Goal: Task Accomplishment & Management: Manage account settings

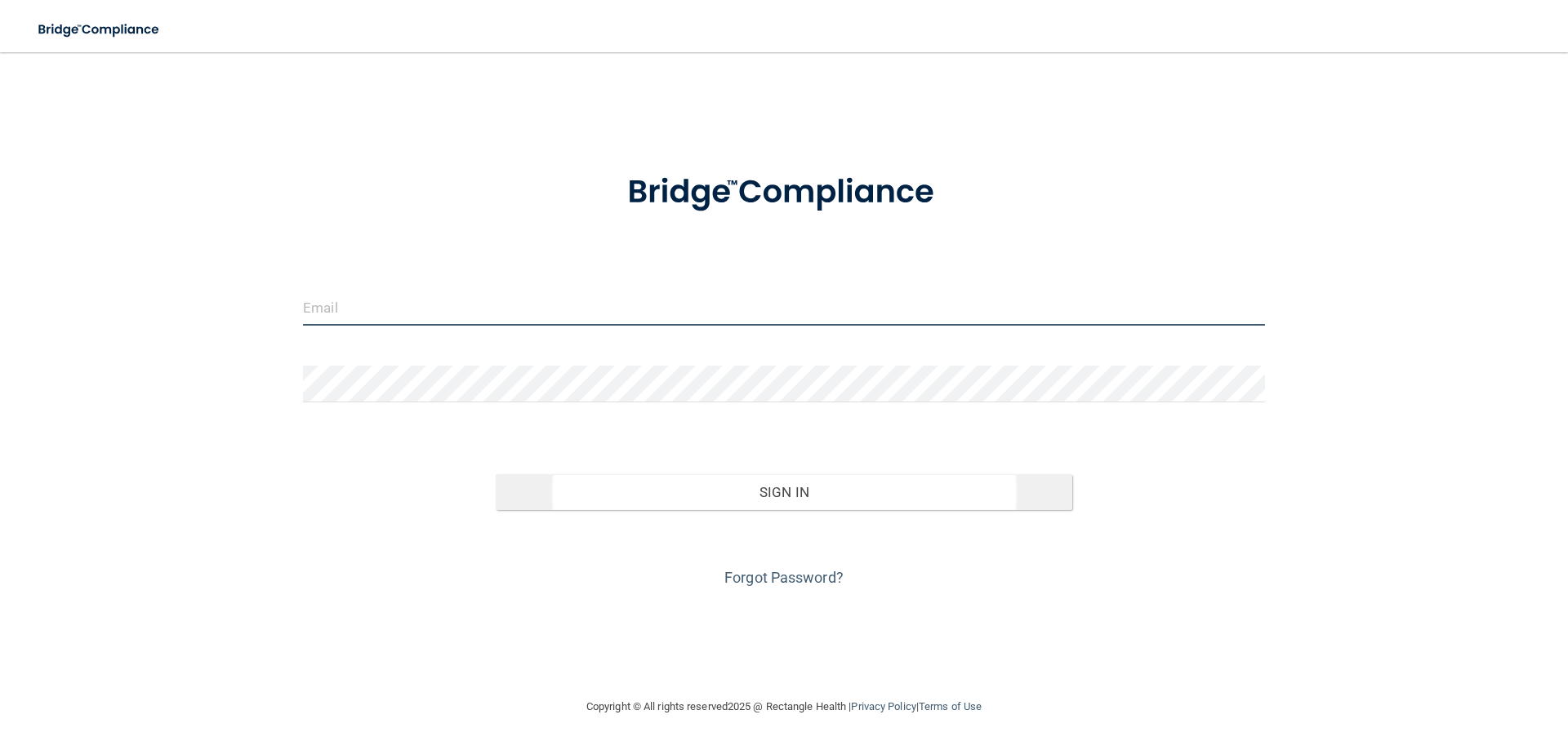
type input "[EMAIL_ADDRESS][PERSON_NAME][DOMAIN_NAME]"
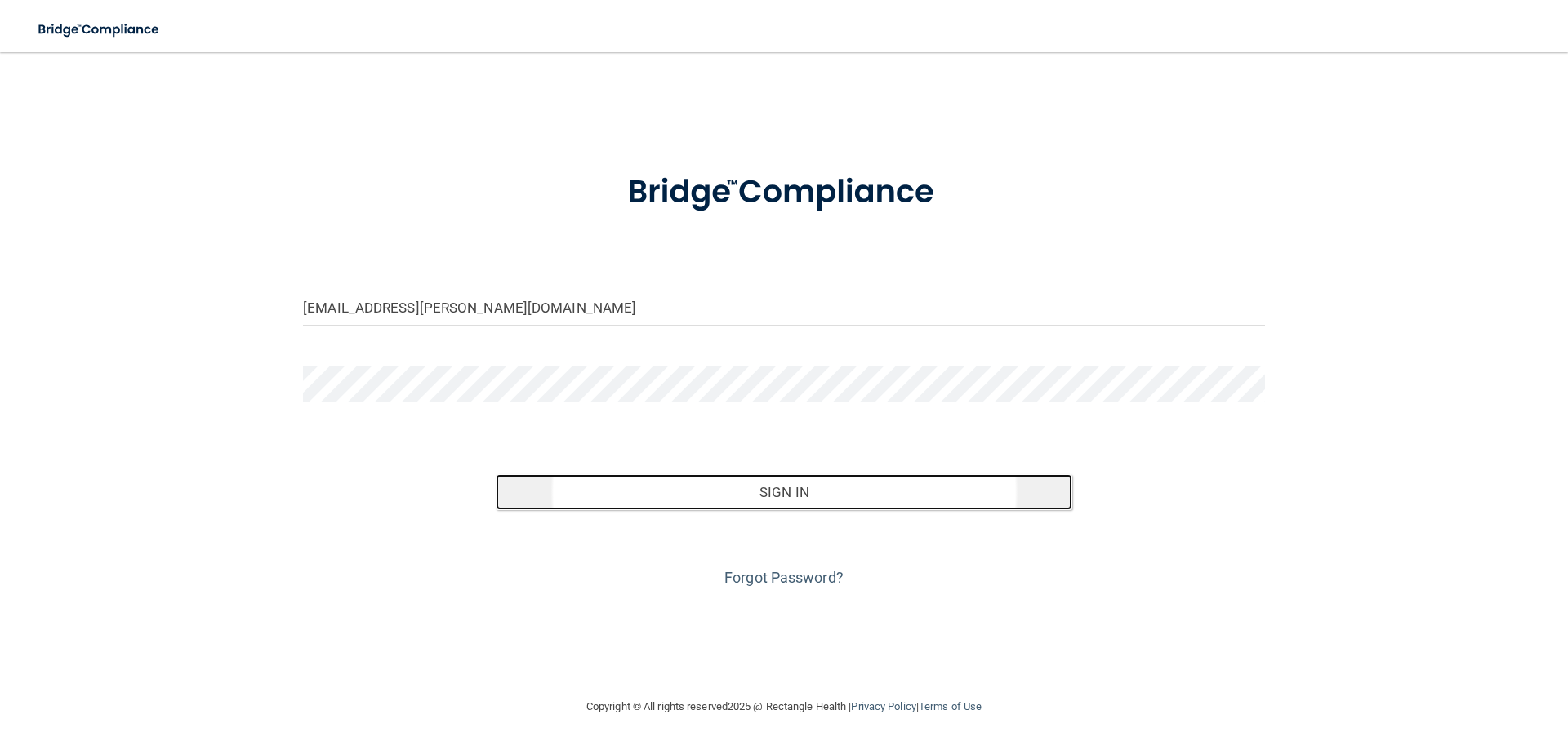
click at [783, 499] on button "Sign In" at bounding box center [784, 492] width 577 height 35
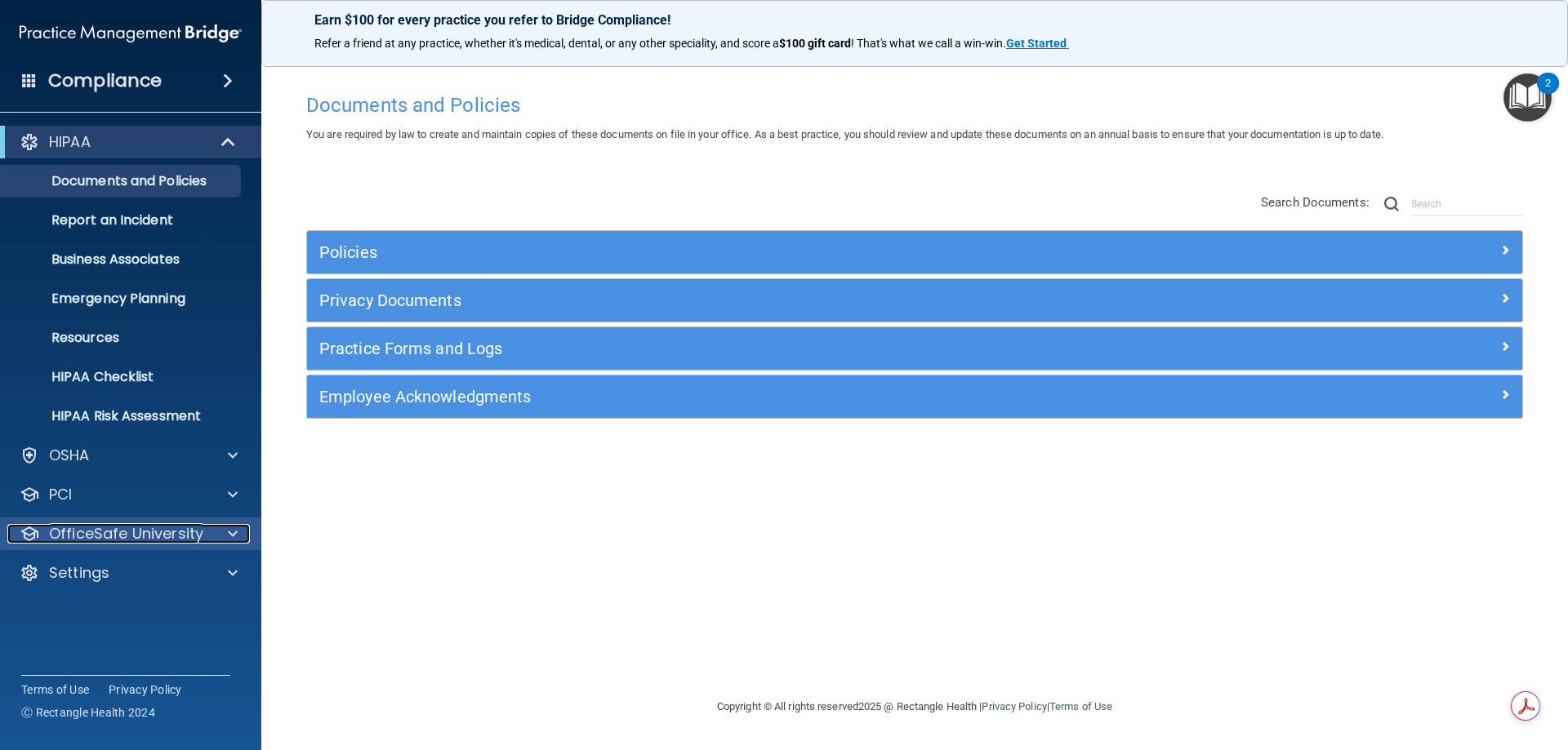
click at [135, 534] on p "OfficeSafe University" at bounding box center [125, 533] width 154 height 20
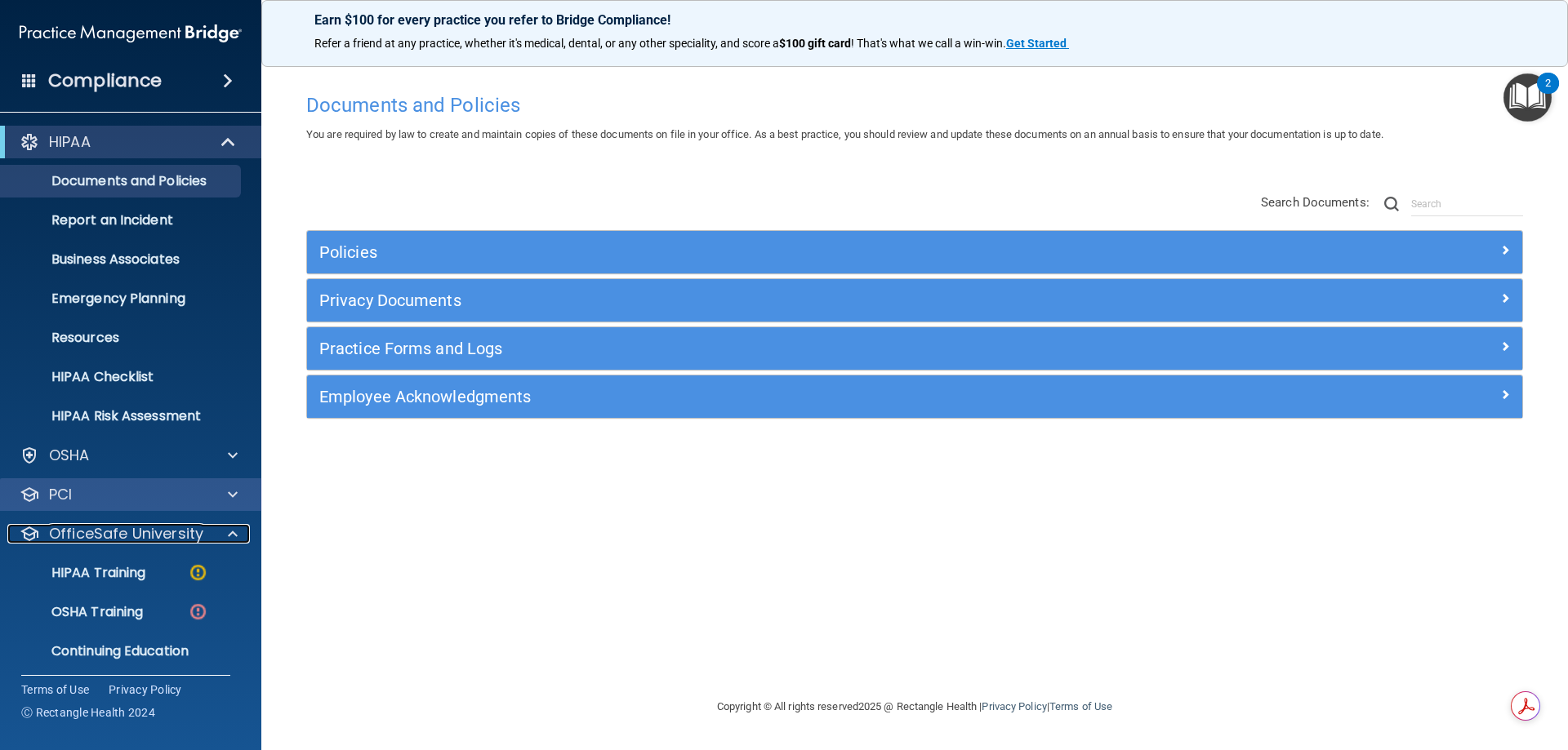
scroll to position [45, 0]
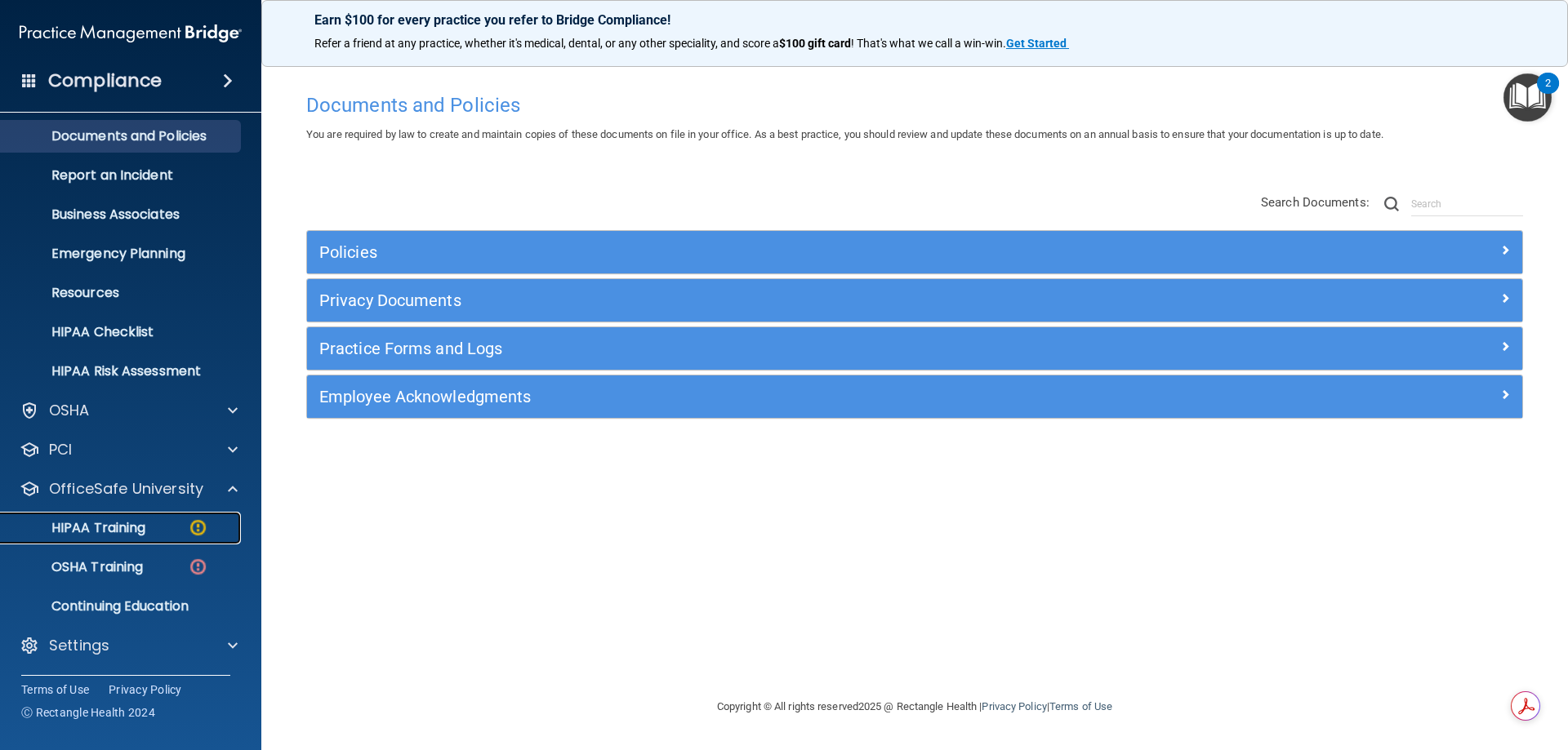
click at [137, 523] on p "HIPAA Training" at bounding box center [78, 528] width 134 height 16
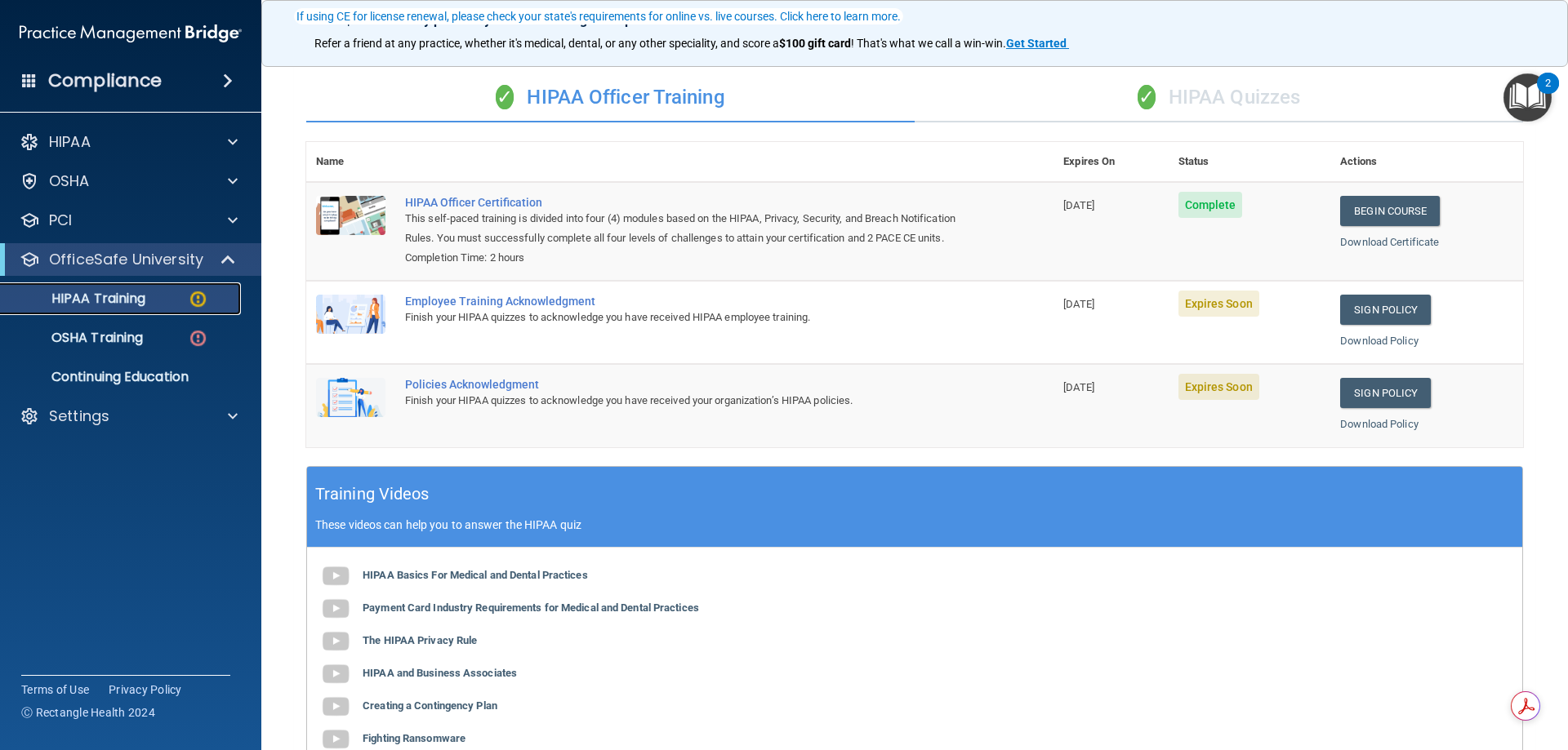
scroll to position [163, 0]
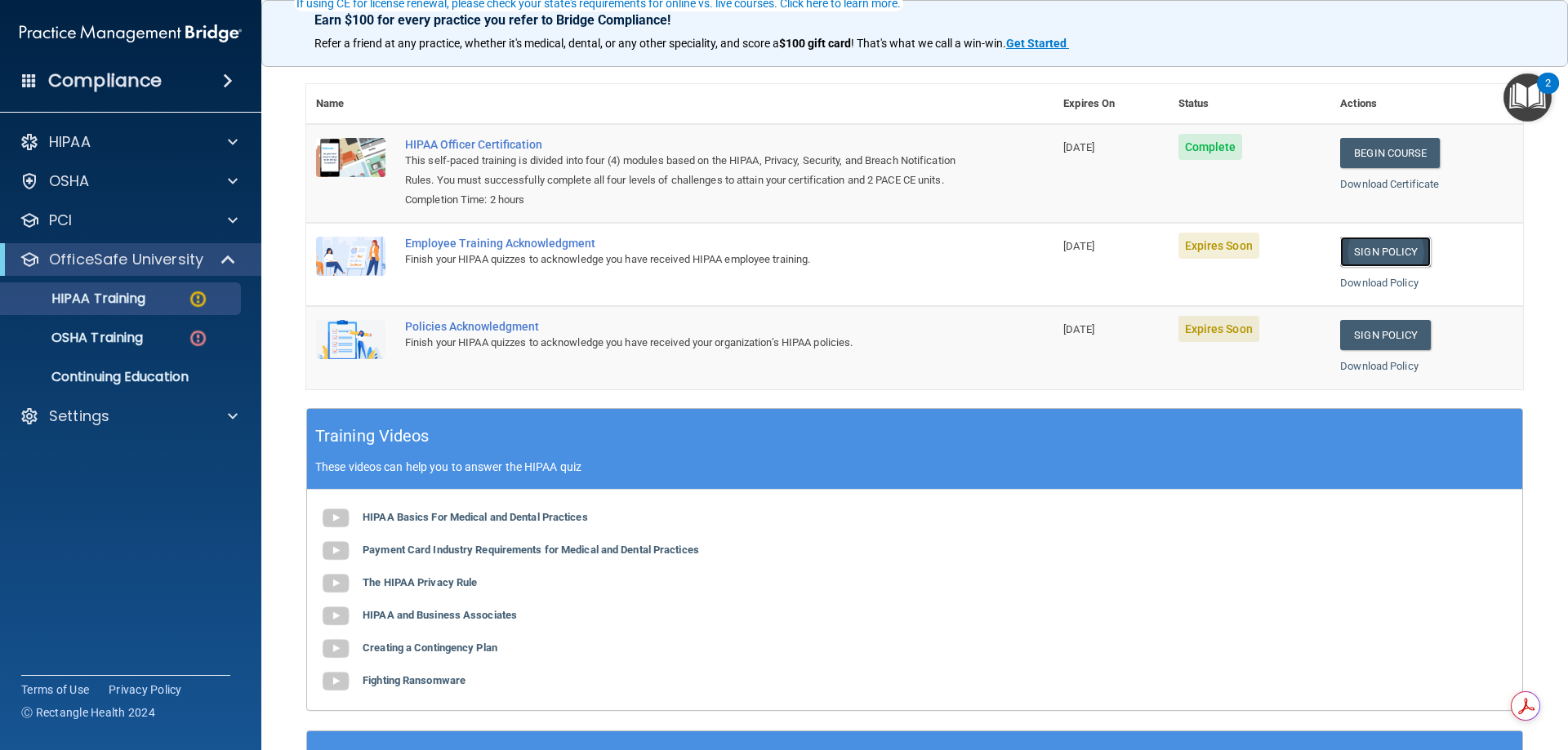
click at [1383, 266] on link "Sign Policy" at bounding box center [1385, 252] width 91 height 30
click at [1359, 350] on link "Sign Policy" at bounding box center [1385, 335] width 91 height 30
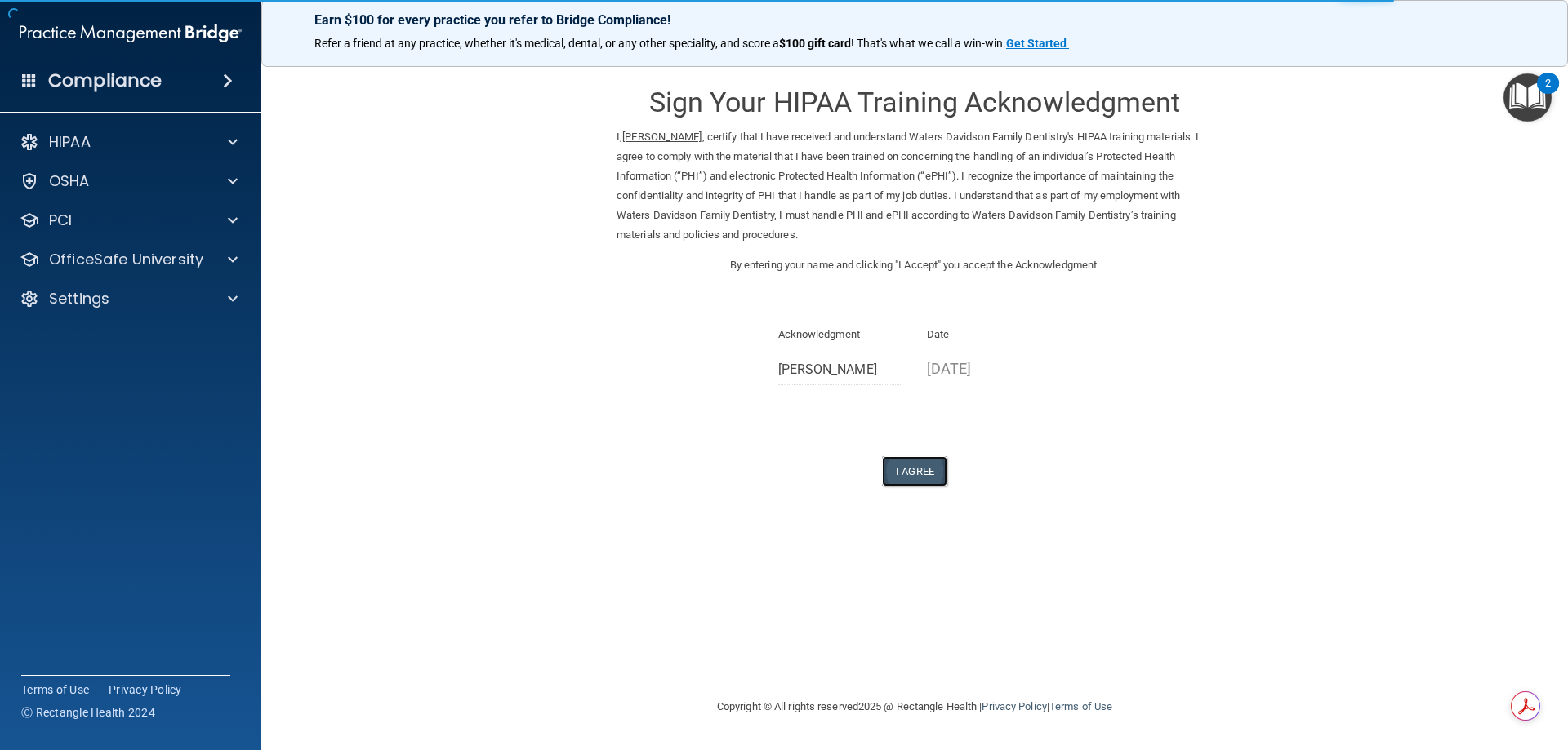
click at [893, 468] on button "I Agree" at bounding box center [914, 472] width 65 height 30
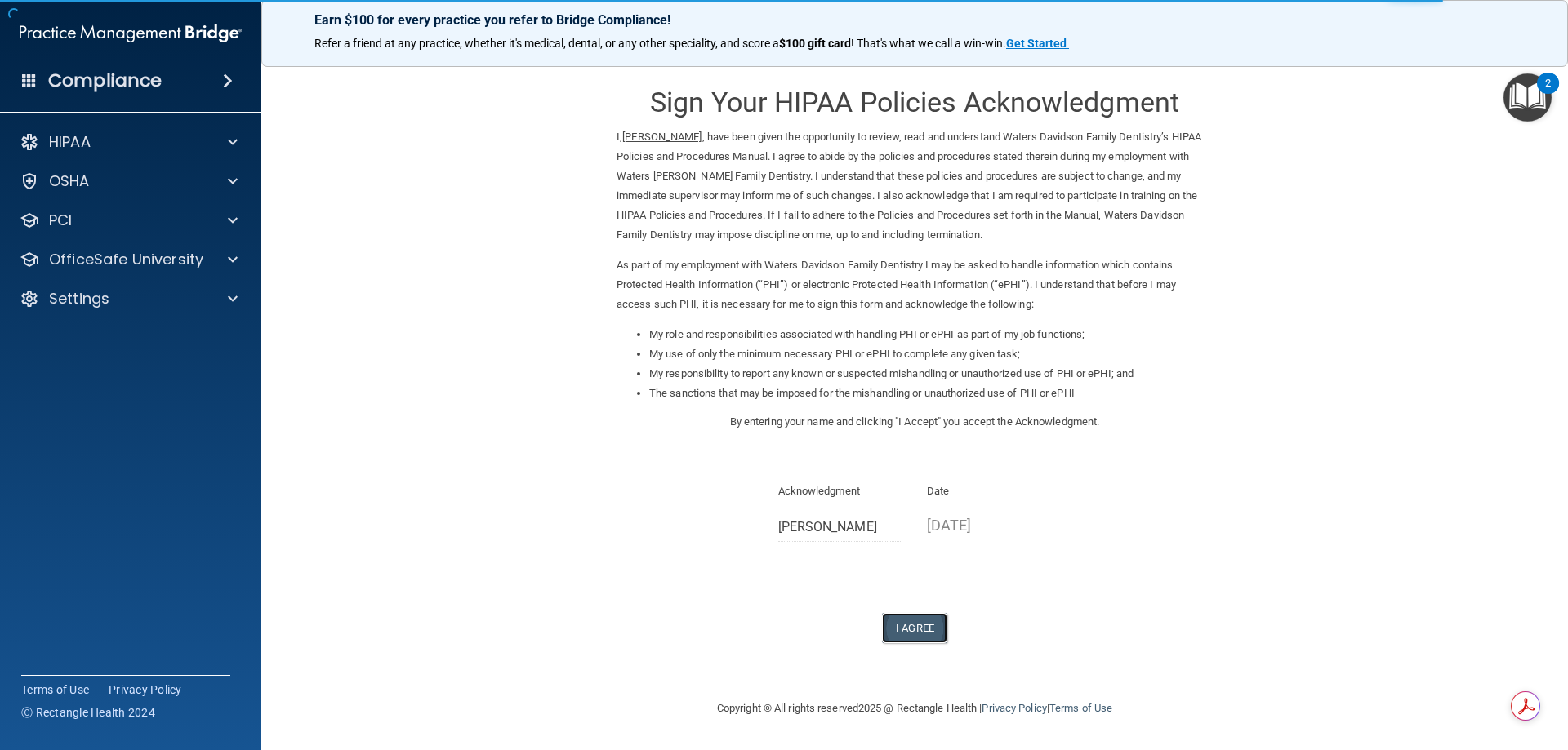
click at [931, 625] on button "I Agree" at bounding box center [914, 629] width 65 height 30
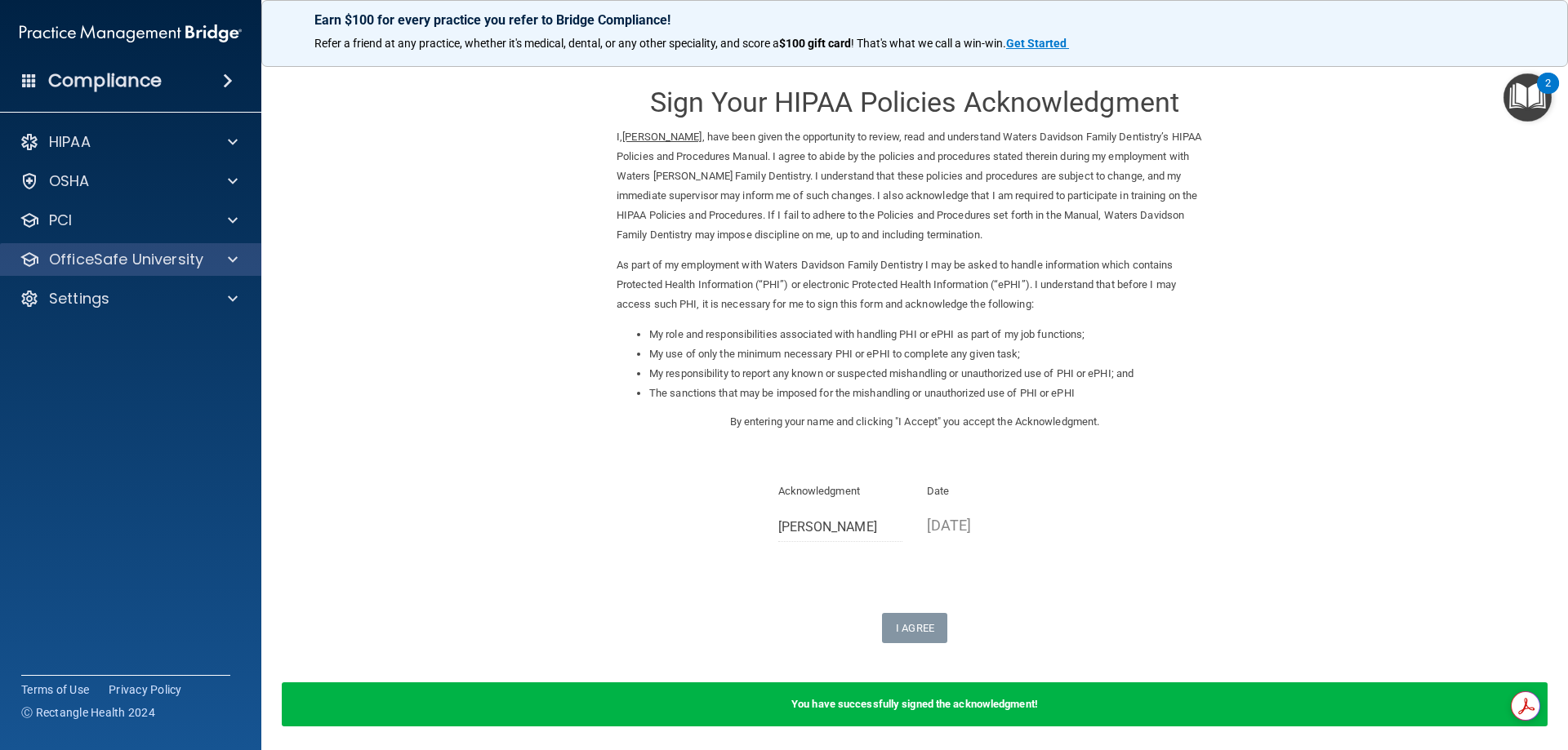
click at [87, 270] on div "OfficeSafe University" at bounding box center [131, 260] width 262 height 33
click at [208, 261] on div "OfficeSafe University" at bounding box center [108, 260] width 203 height 20
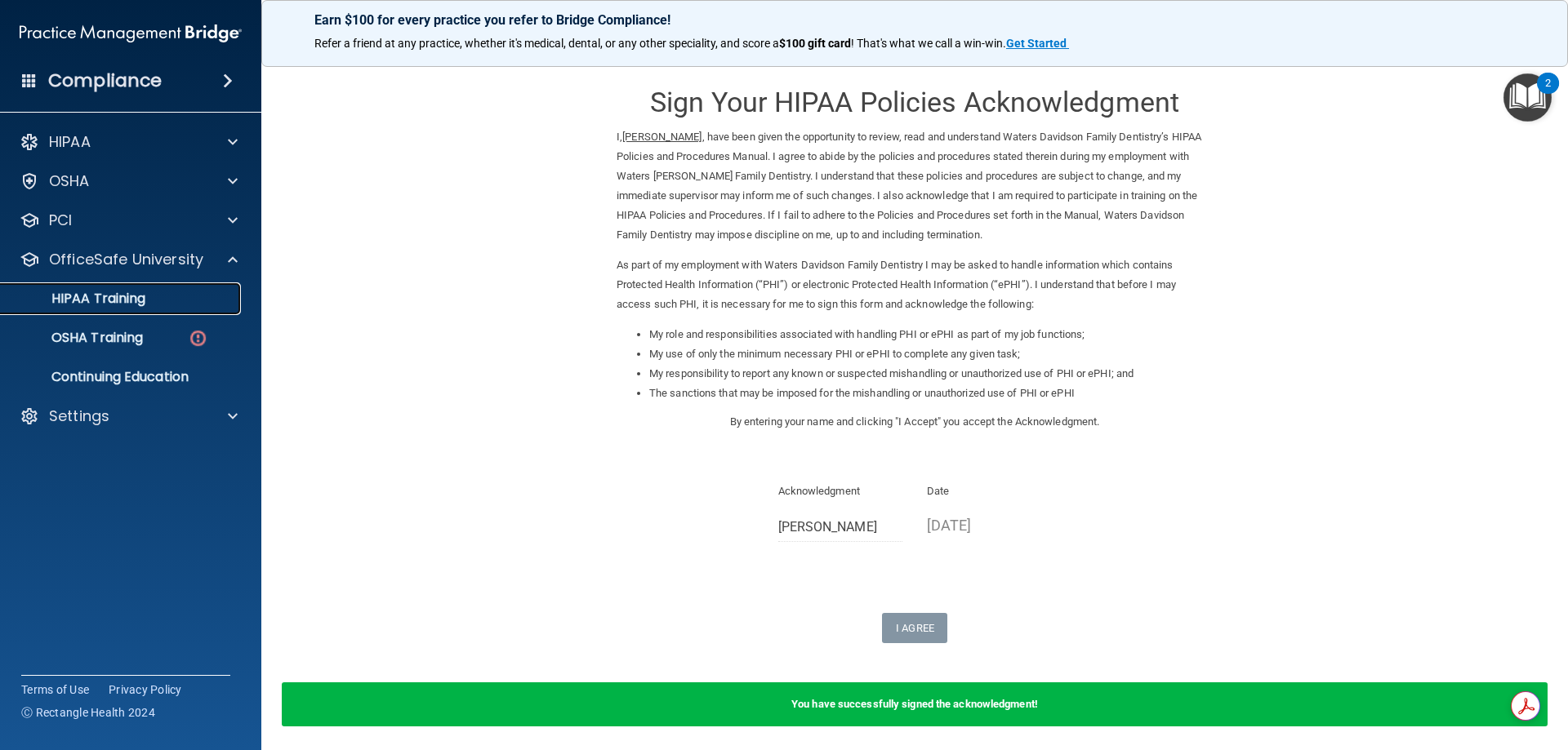
click at [127, 311] on link "HIPAA Training" at bounding box center [112, 298] width 257 height 33
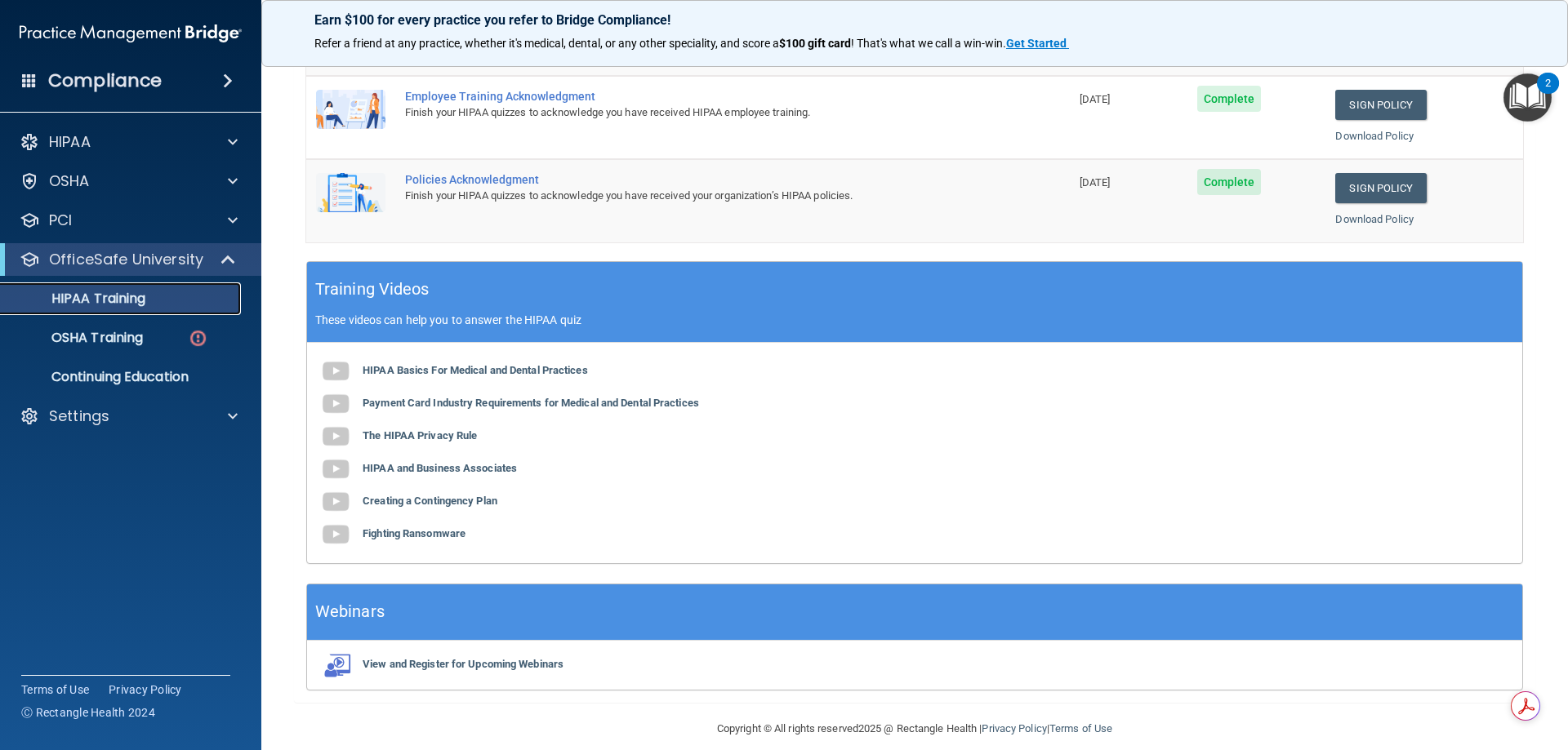
scroll to position [329, 0]
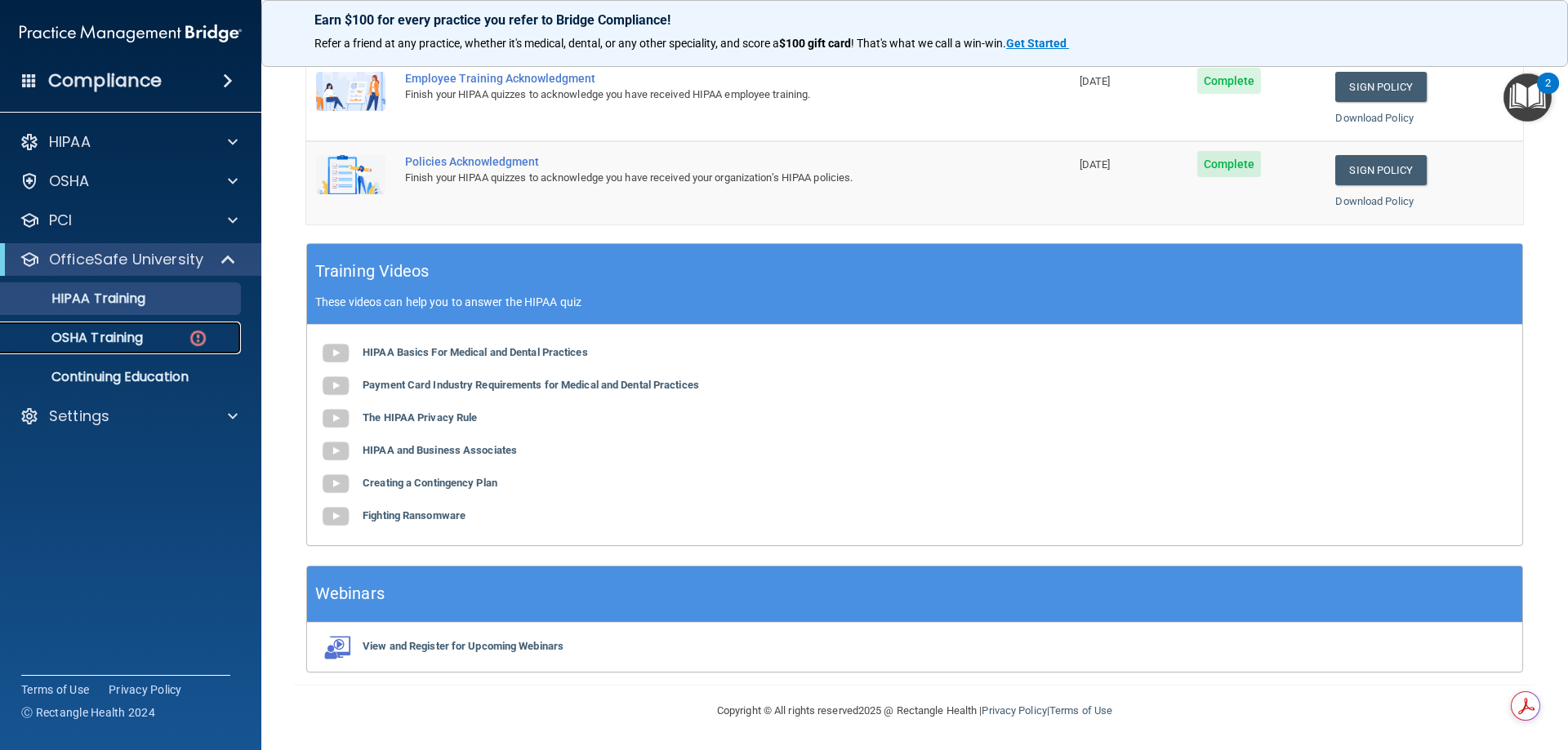
click at [128, 330] on p "OSHA Training" at bounding box center [77, 337] width 133 height 16
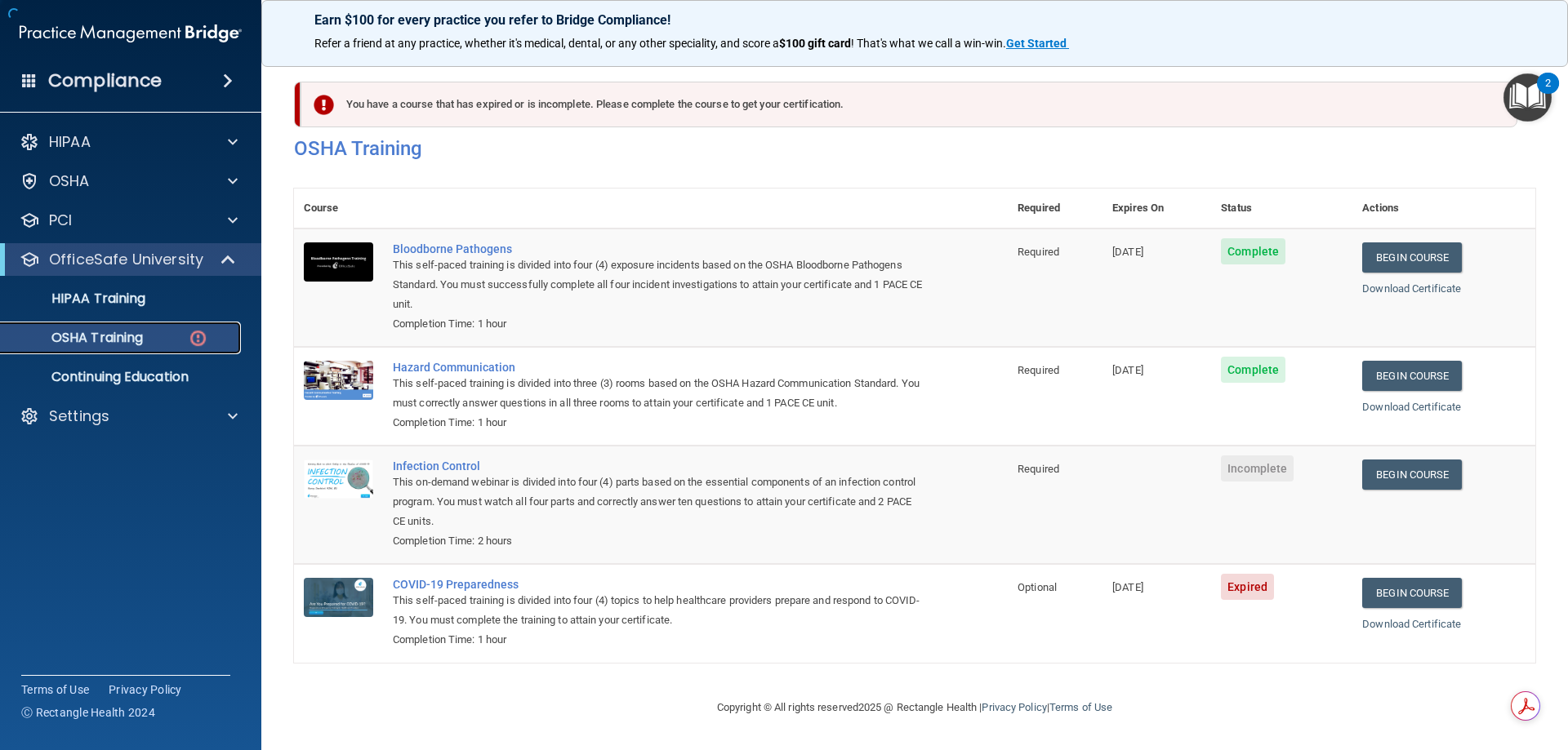
scroll to position [21, 0]
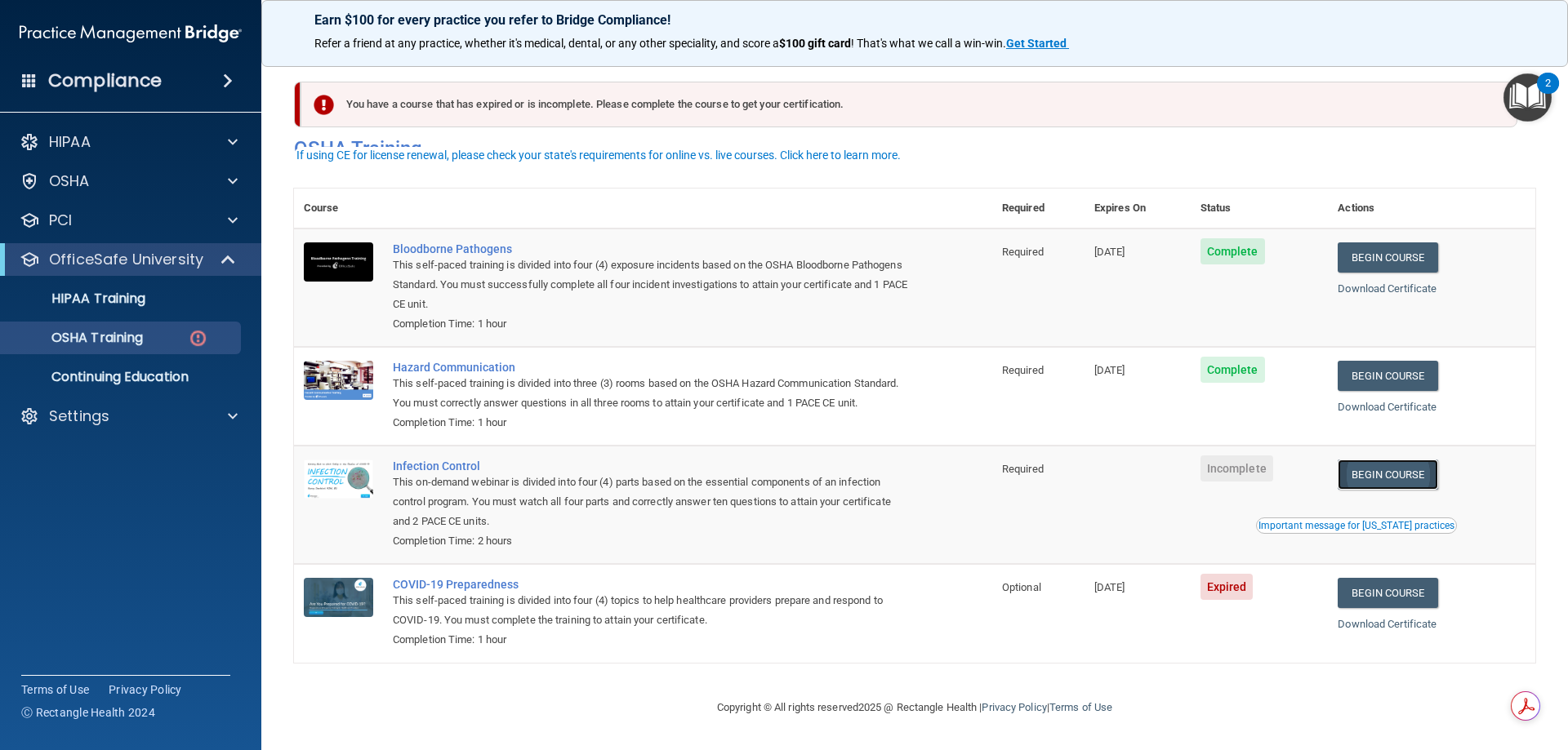
click at [1388, 481] on link "Begin Course" at bounding box center [1387, 474] width 100 height 30
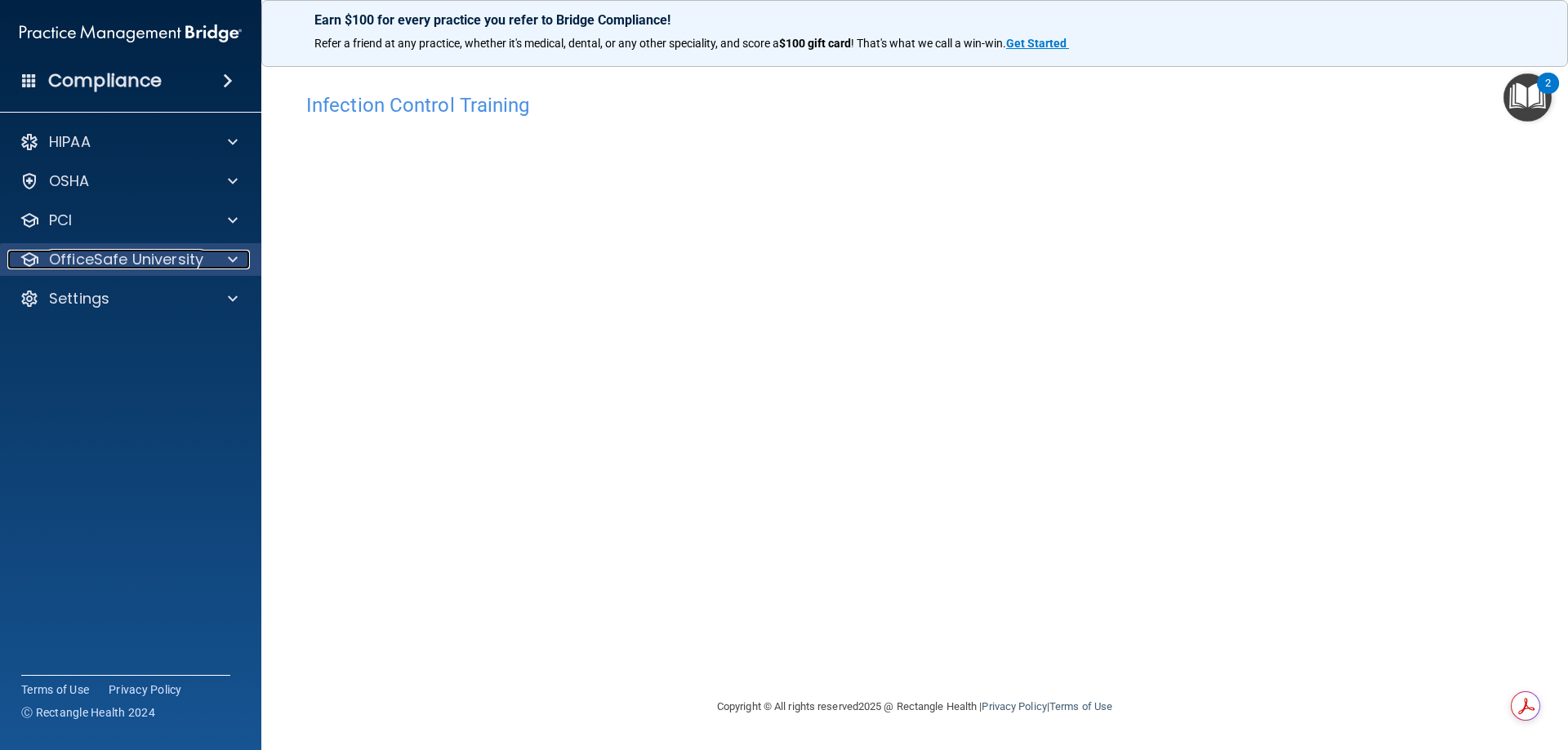
click at [78, 262] on p "OfficeSafe University" at bounding box center [125, 260] width 154 height 20
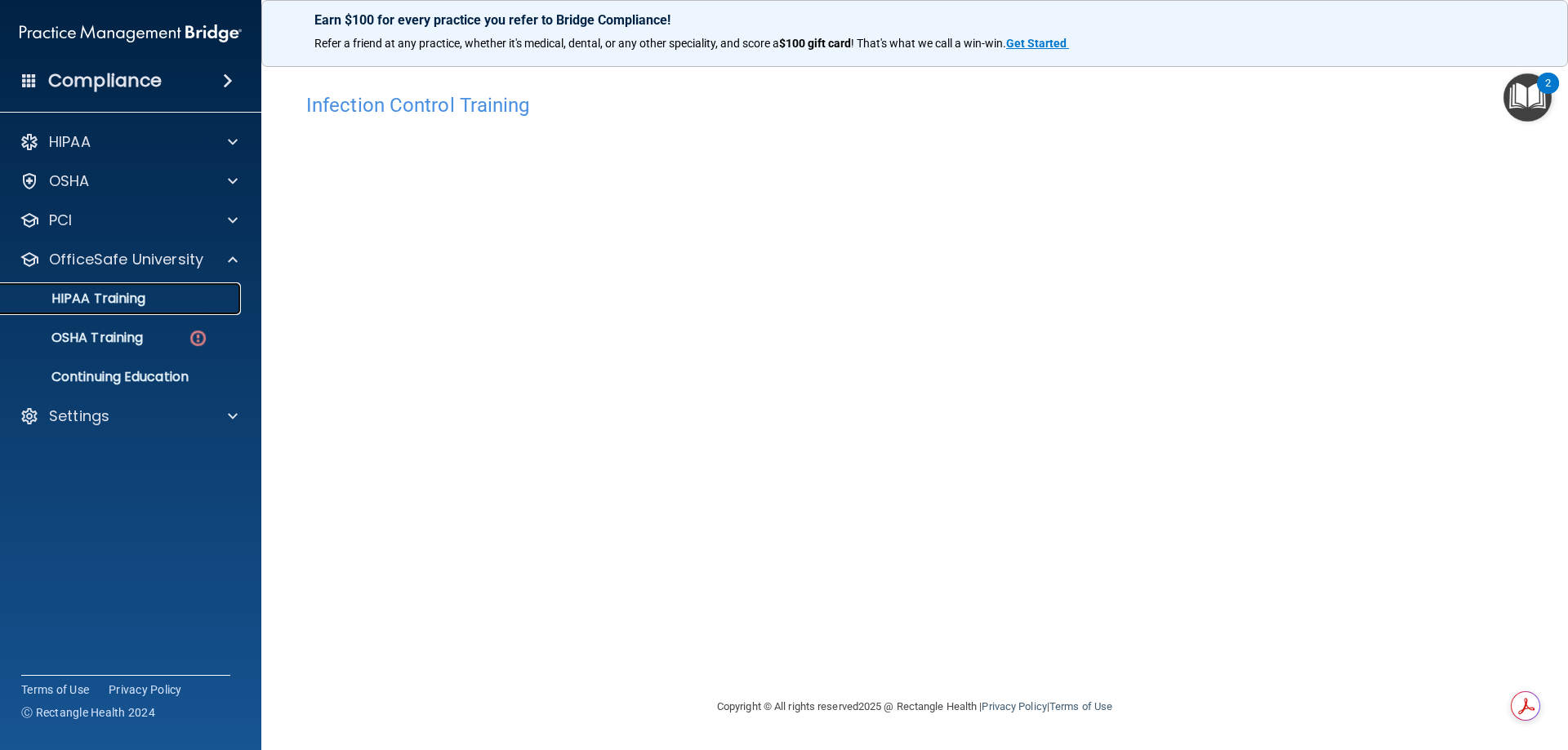
click at [105, 302] on p "HIPAA Training" at bounding box center [78, 298] width 134 height 16
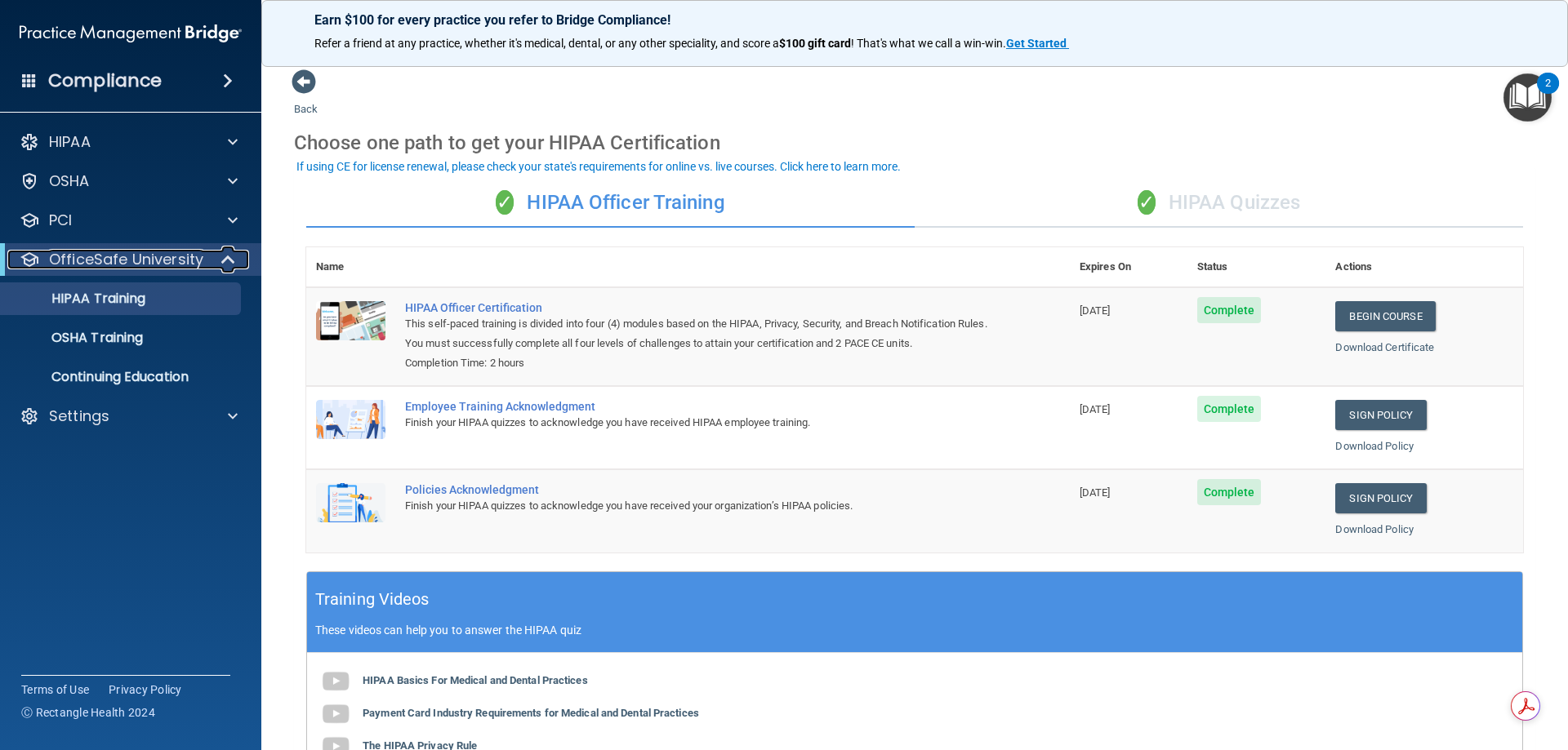
click at [234, 262] on span at bounding box center [230, 260] width 14 height 20
click at [220, 293] on div at bounding box center [231, 298] width 41 height 20
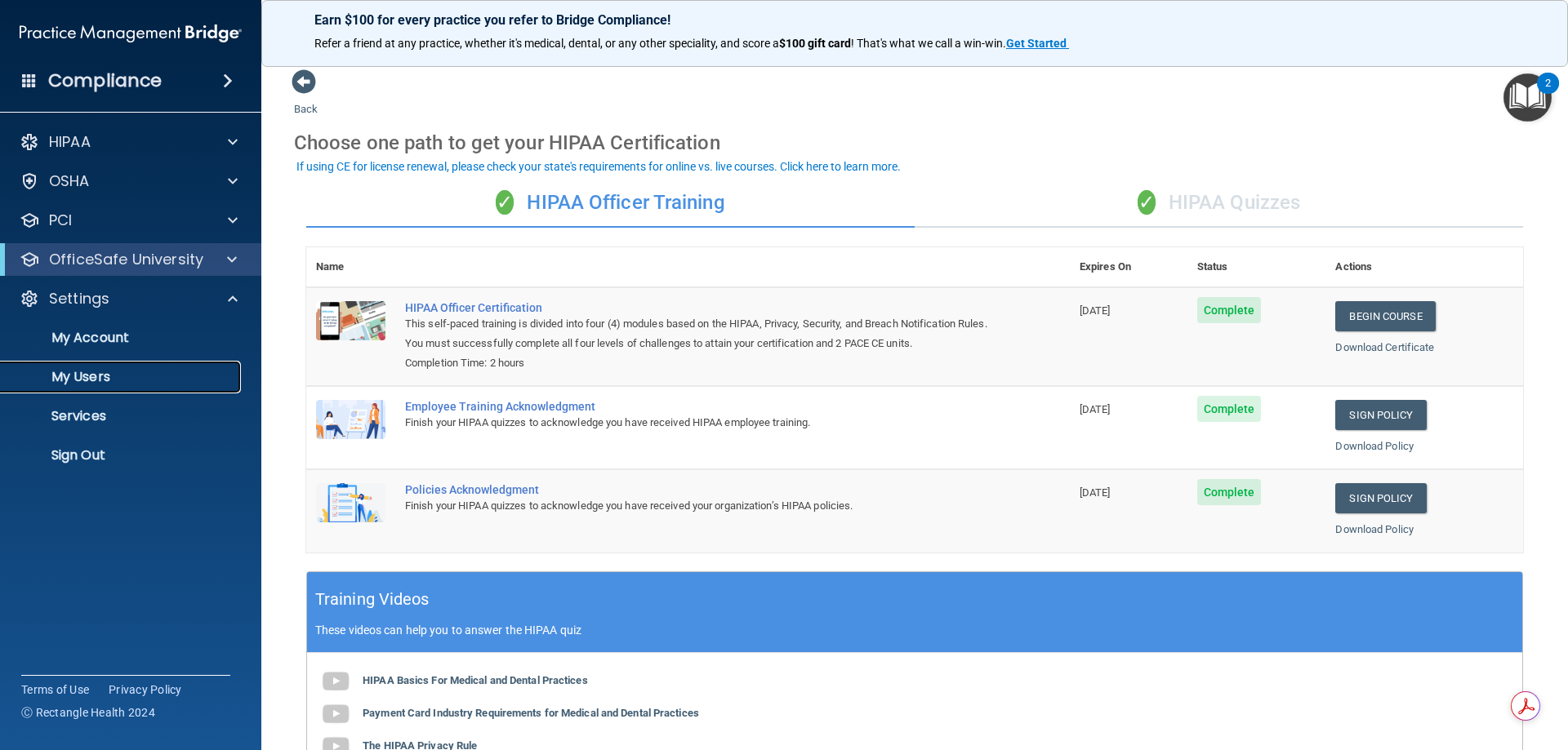
click at [107, 373] on p "My Users" at bounding box center [121, 376] width 223 height 16
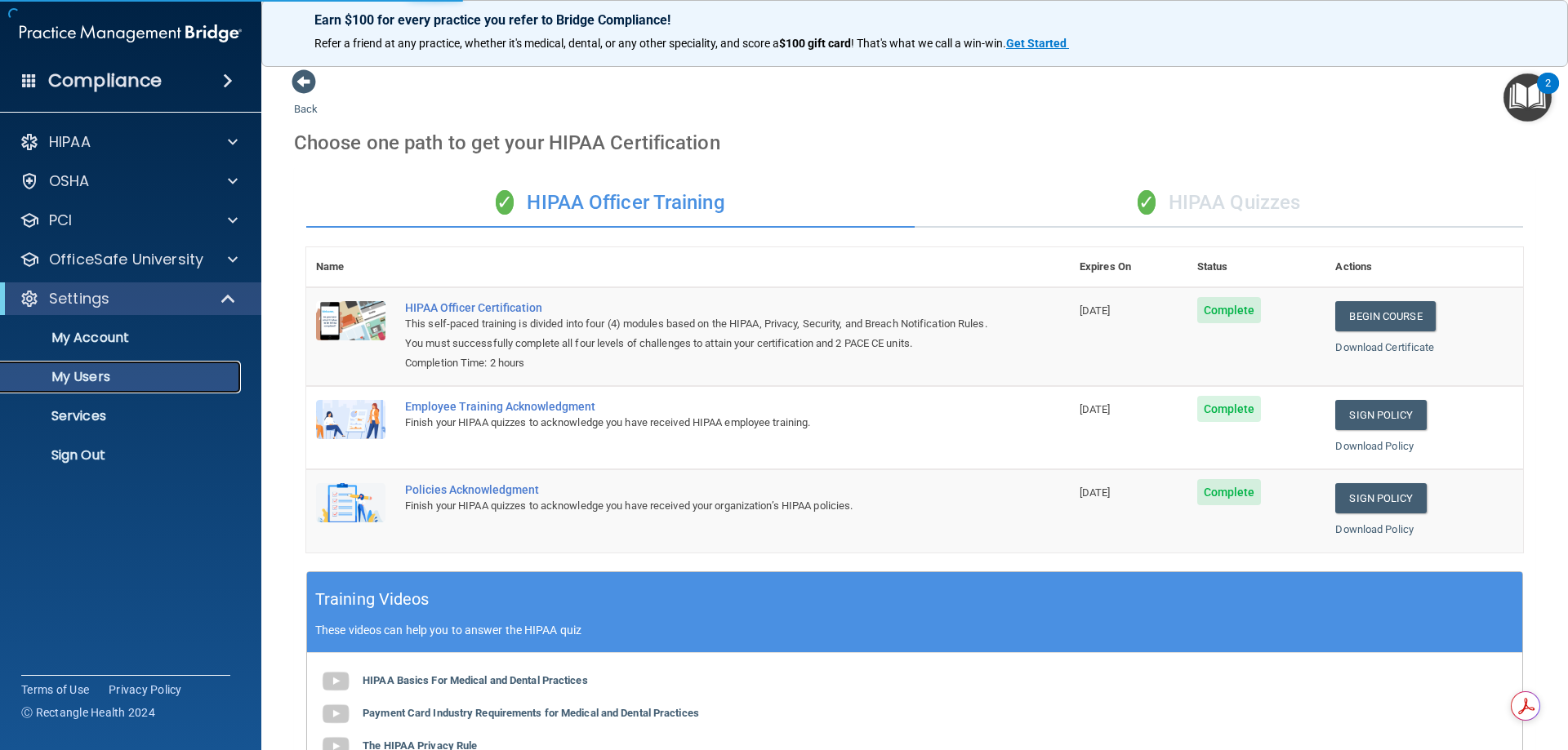
select select "20"
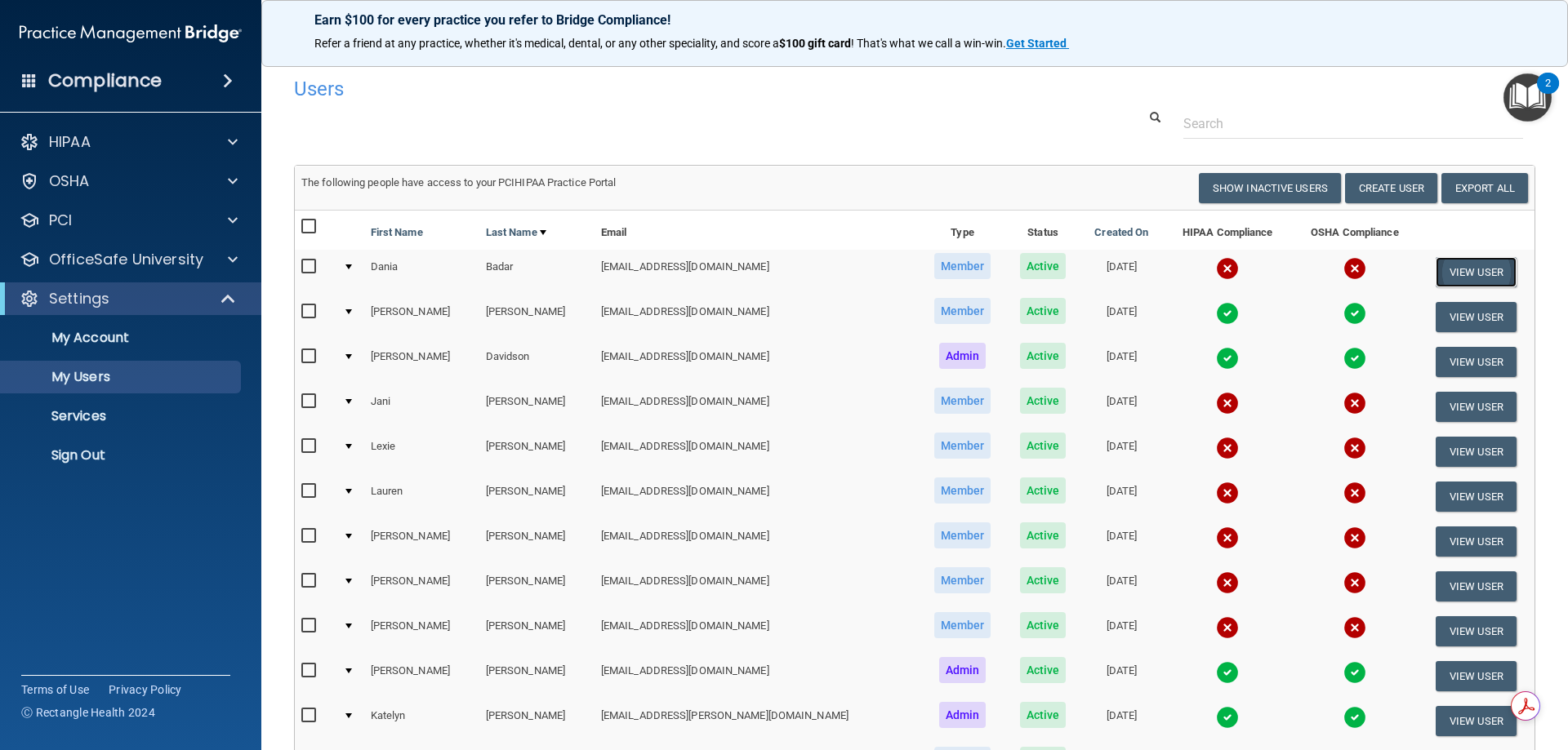
click at [1478, 270] on button "View User" at bounding box center [1476, 272] width 81 height 30
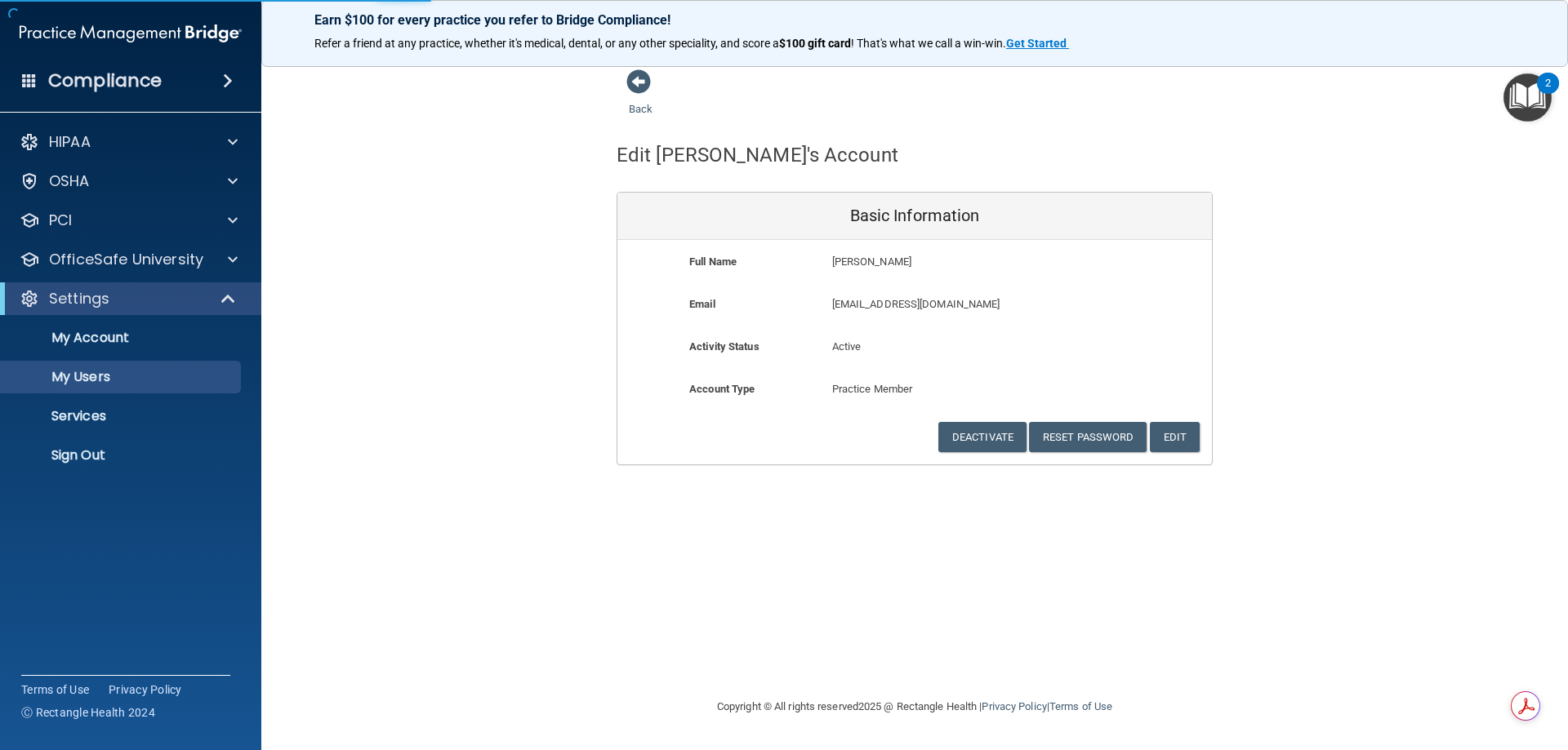
select select "20"
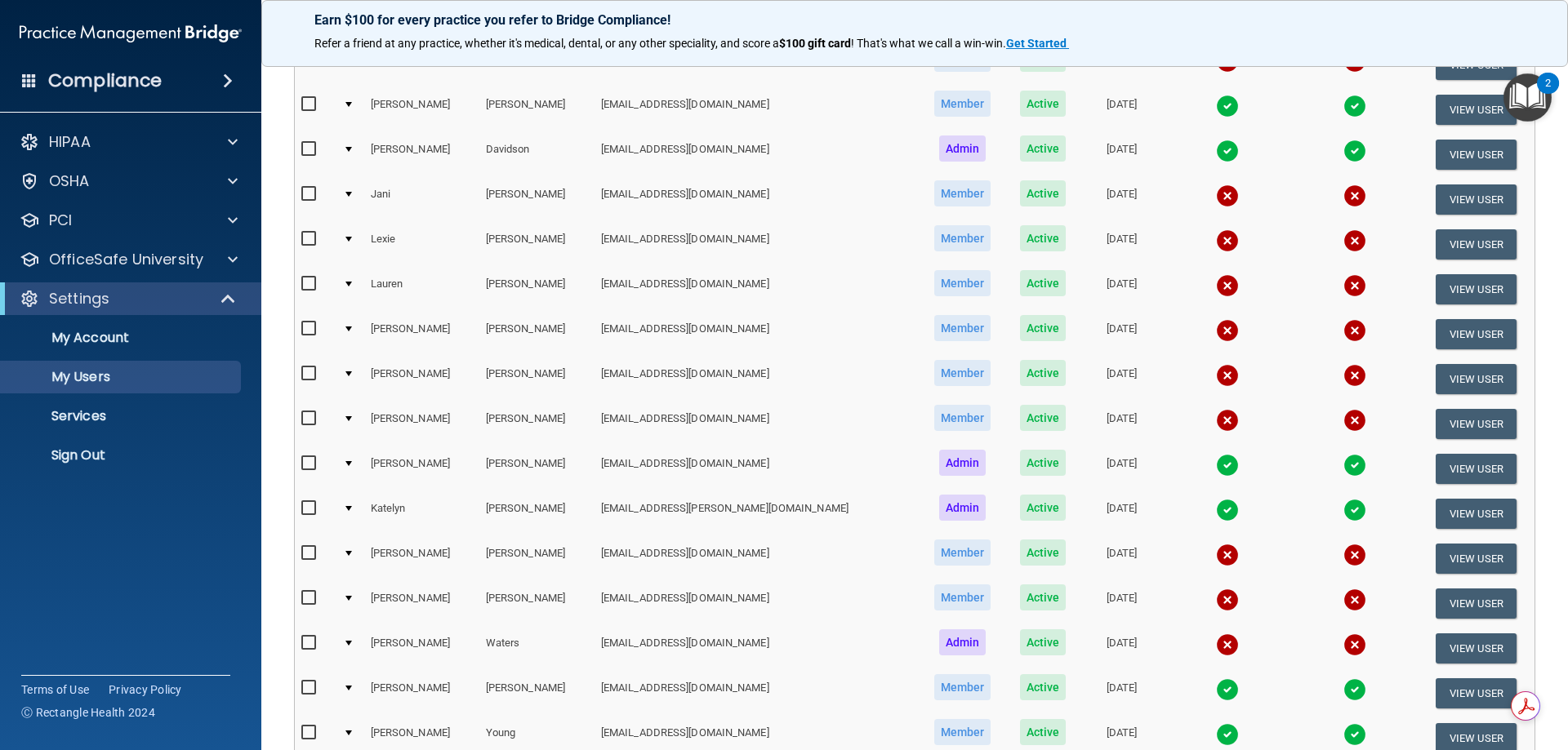
scroll to position [245, 0]
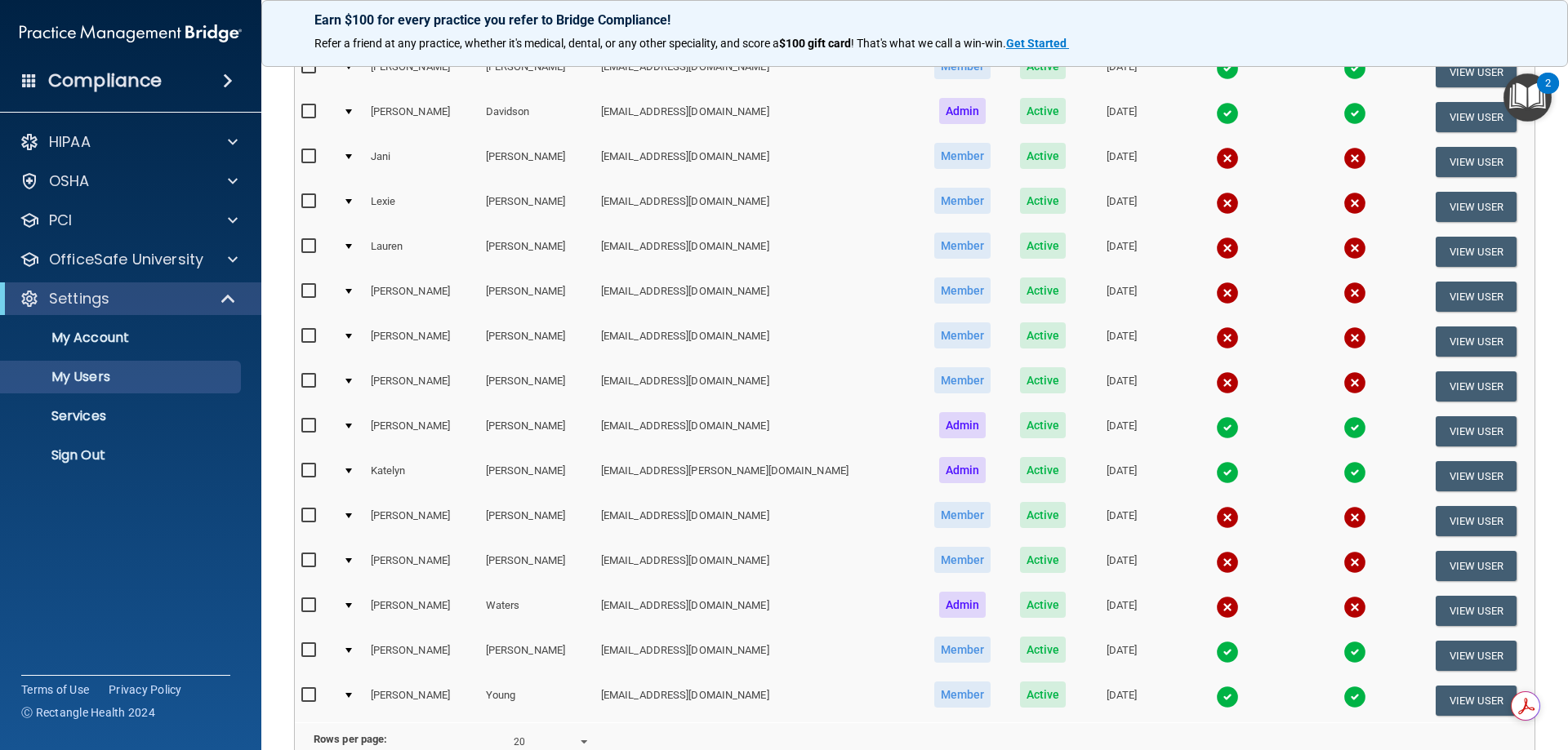
click at [315, 649] on input "checkbox" at bounding box center [311, 651] width 19 height 13
checkbox input "true"
click at [1460, 651] on button "View User" at bounding box center [1476, 656] width 81 height 30
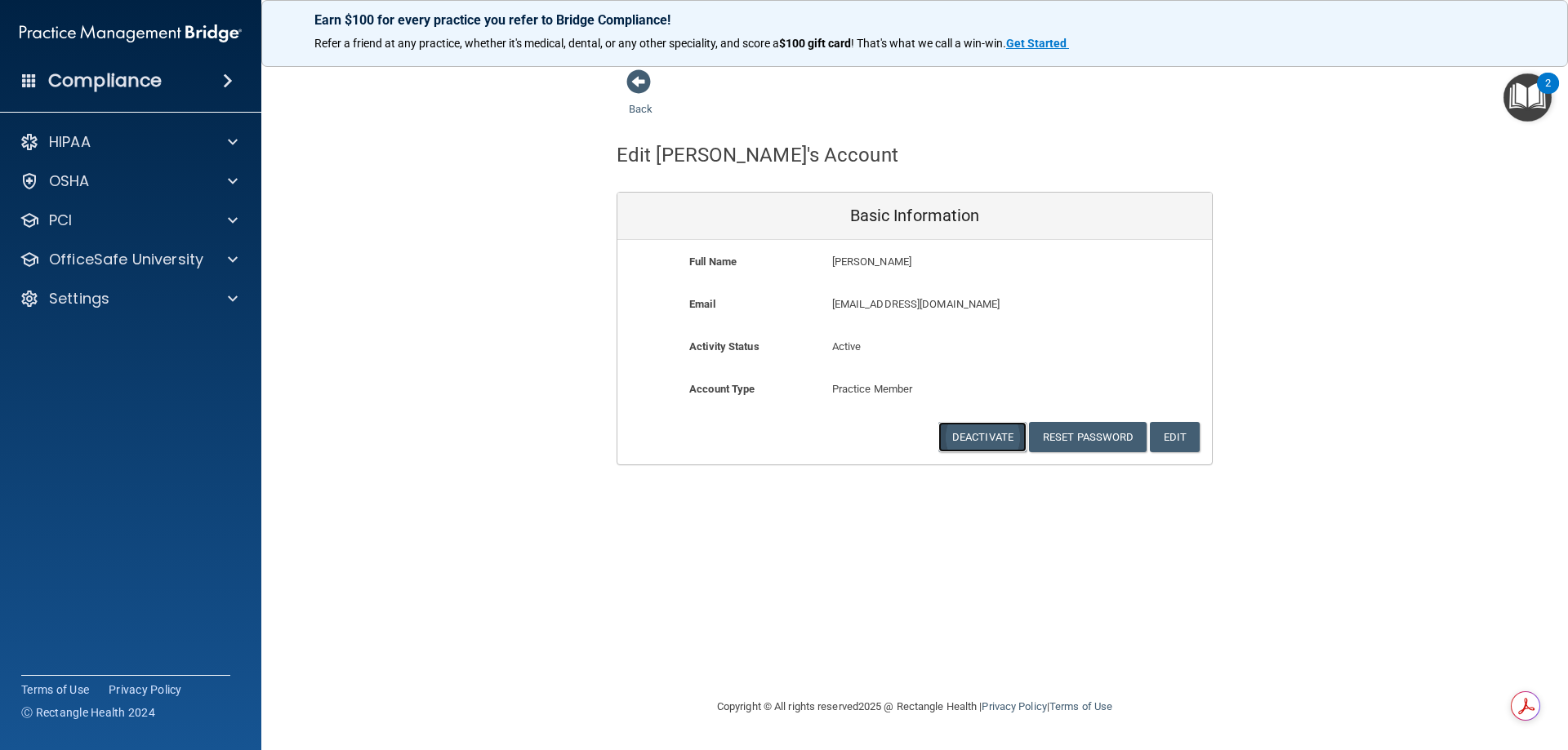
click at [992, 439] on button "Deactivate" at bounding box center [982, 437] width 88 height 30
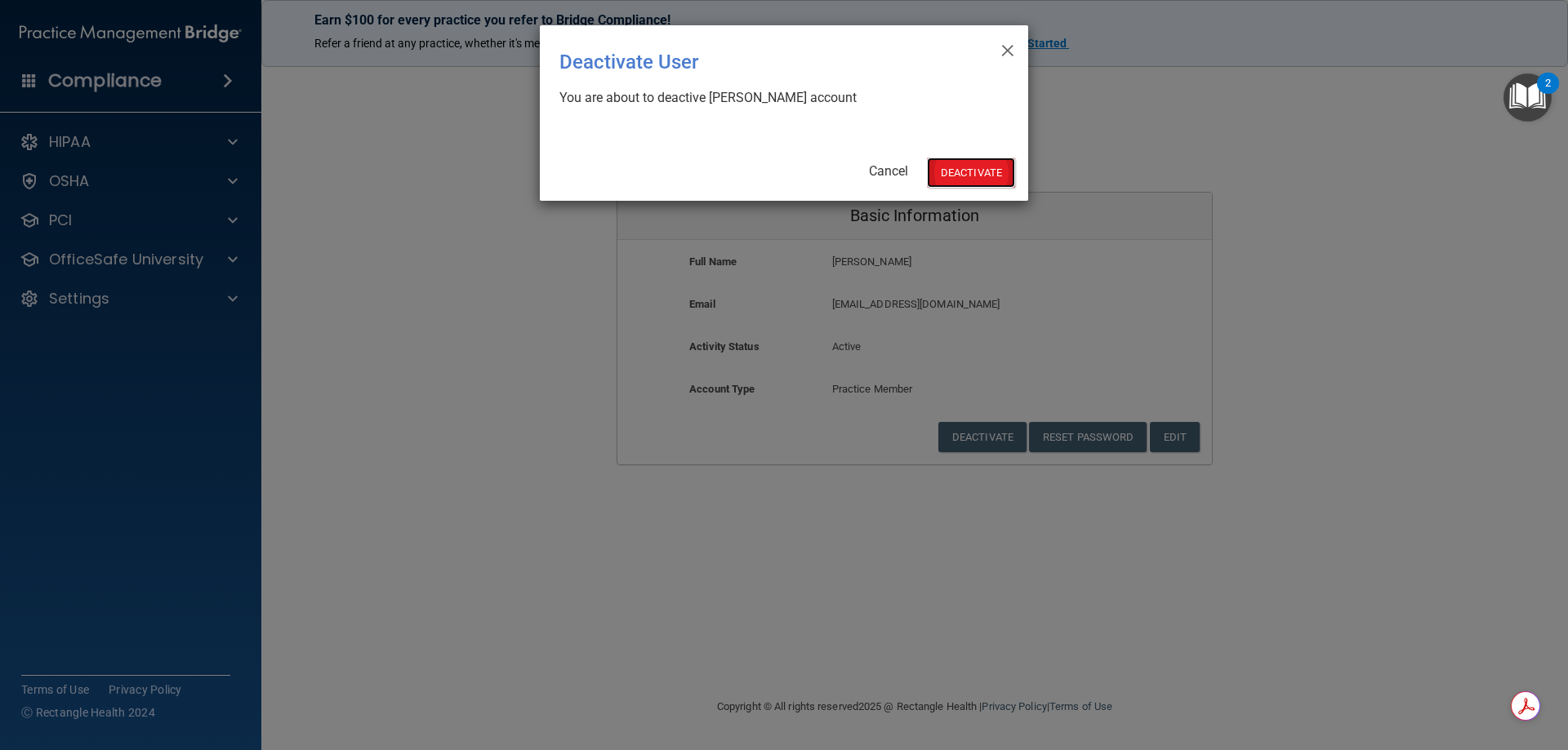
click at [963, 175] on button "Deactivate" at bounding box center [970, 173] width 88 height 30
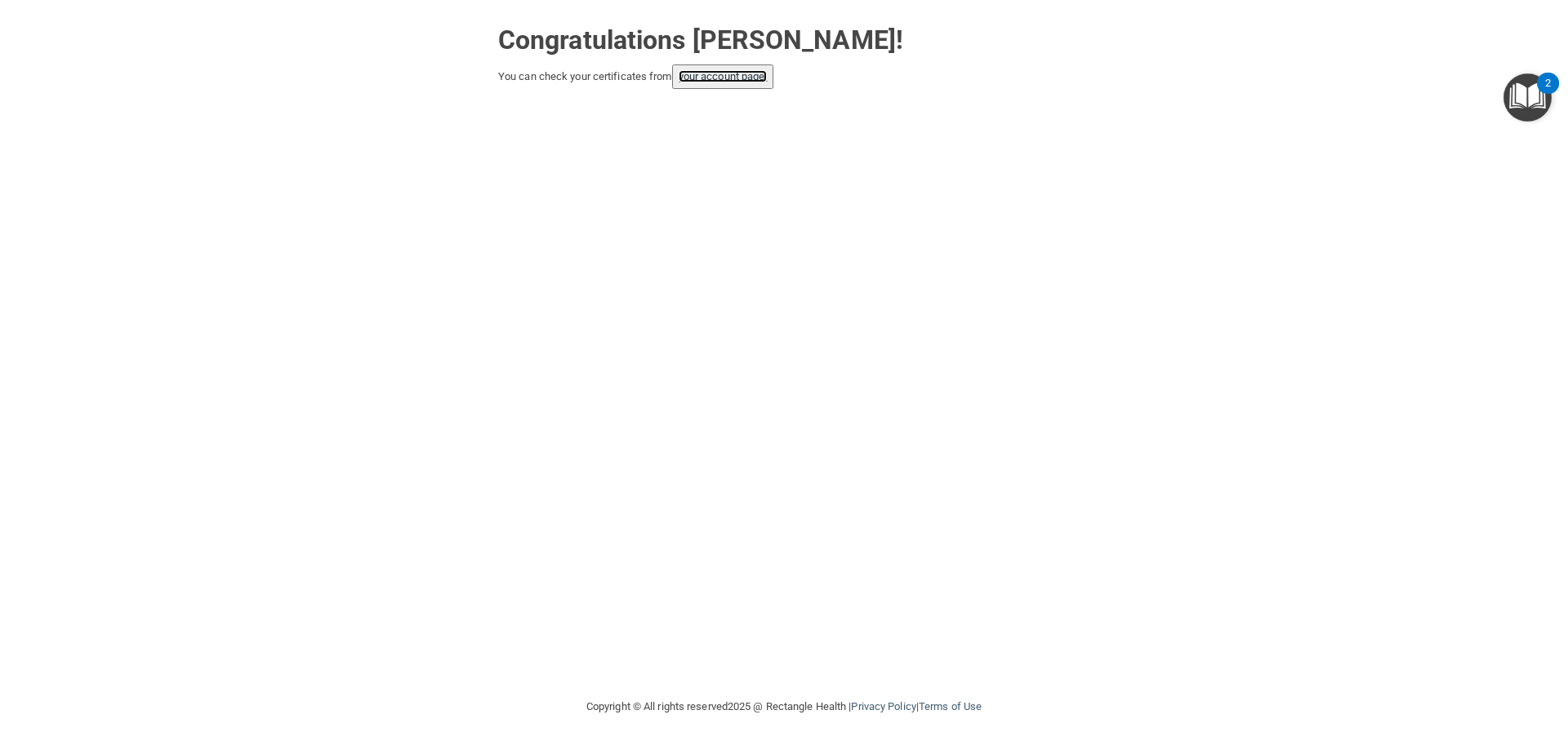
click at [742, 75] on link "your account page!" at bounding box center [722, 76] width 89 height 12
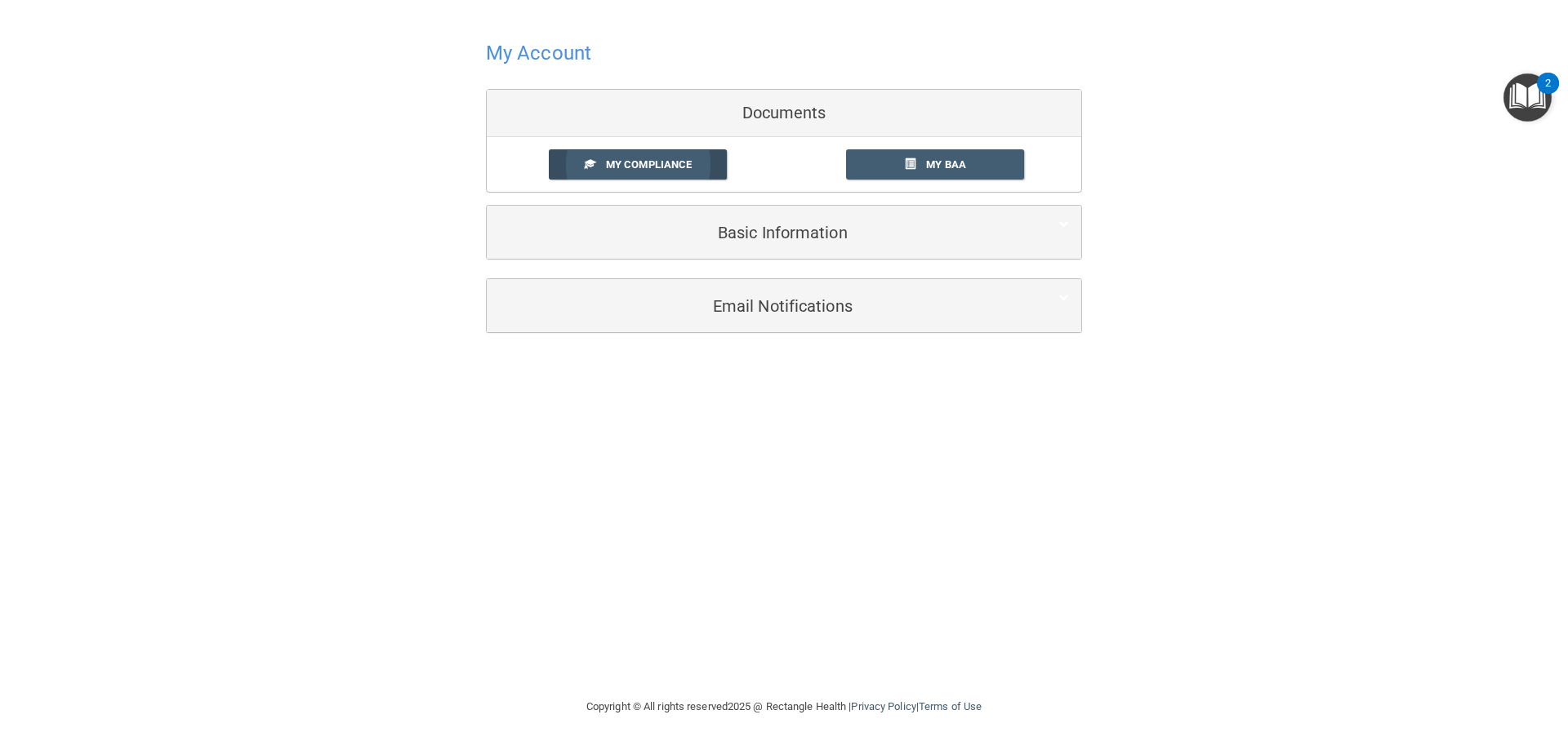
click at [650, 165] on span "My Compliance" at bounding box center [649, 164] width 86 height 12
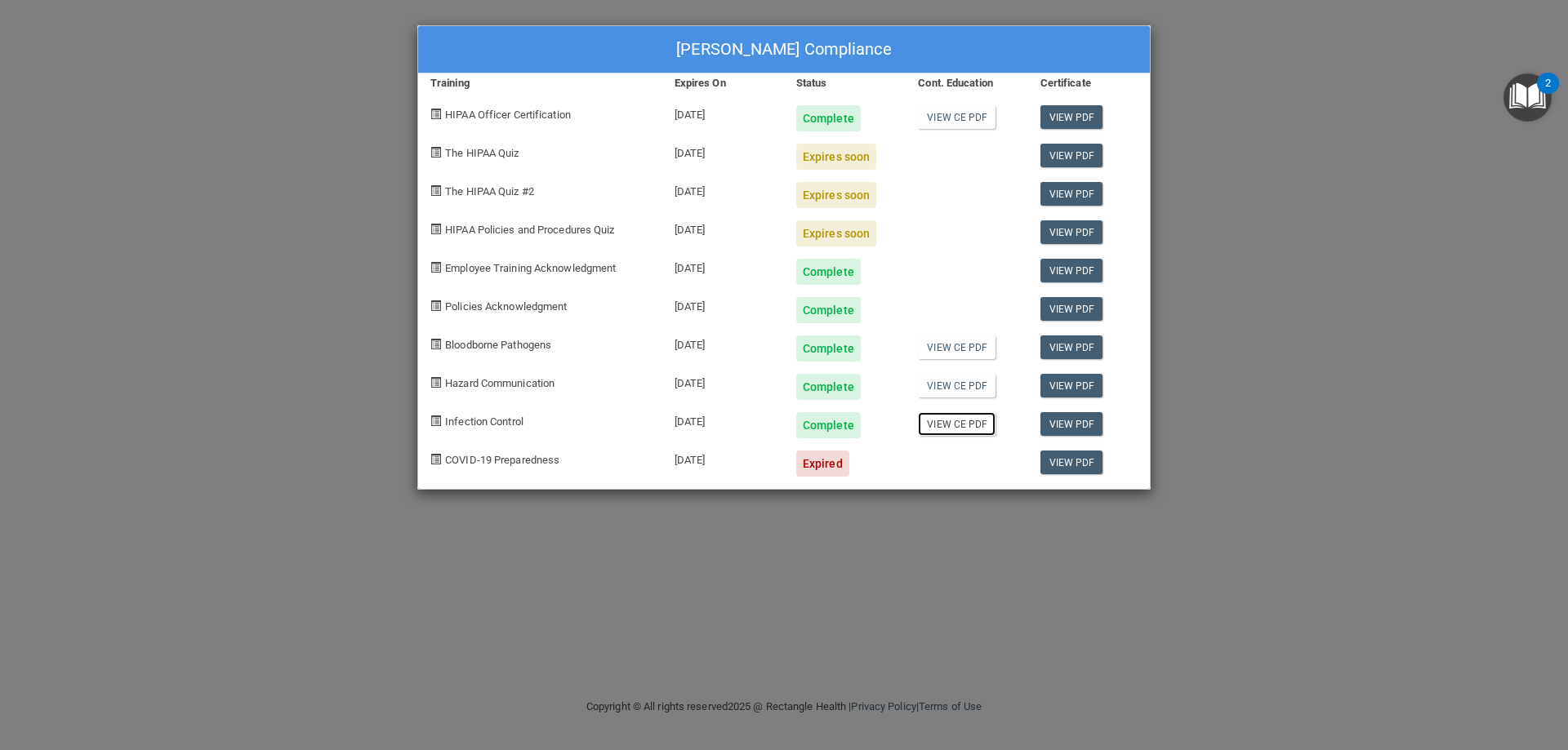
click at [970, 424] on link "View CE PDF" at bounding box center [956, 423] width 78 height 23
click at [1349, 125] on div "[PERSON_NAME] Compliance Training Expires On Status Cont. Education Certificate…" at bounding box center [784, 375] width 1568 height 750
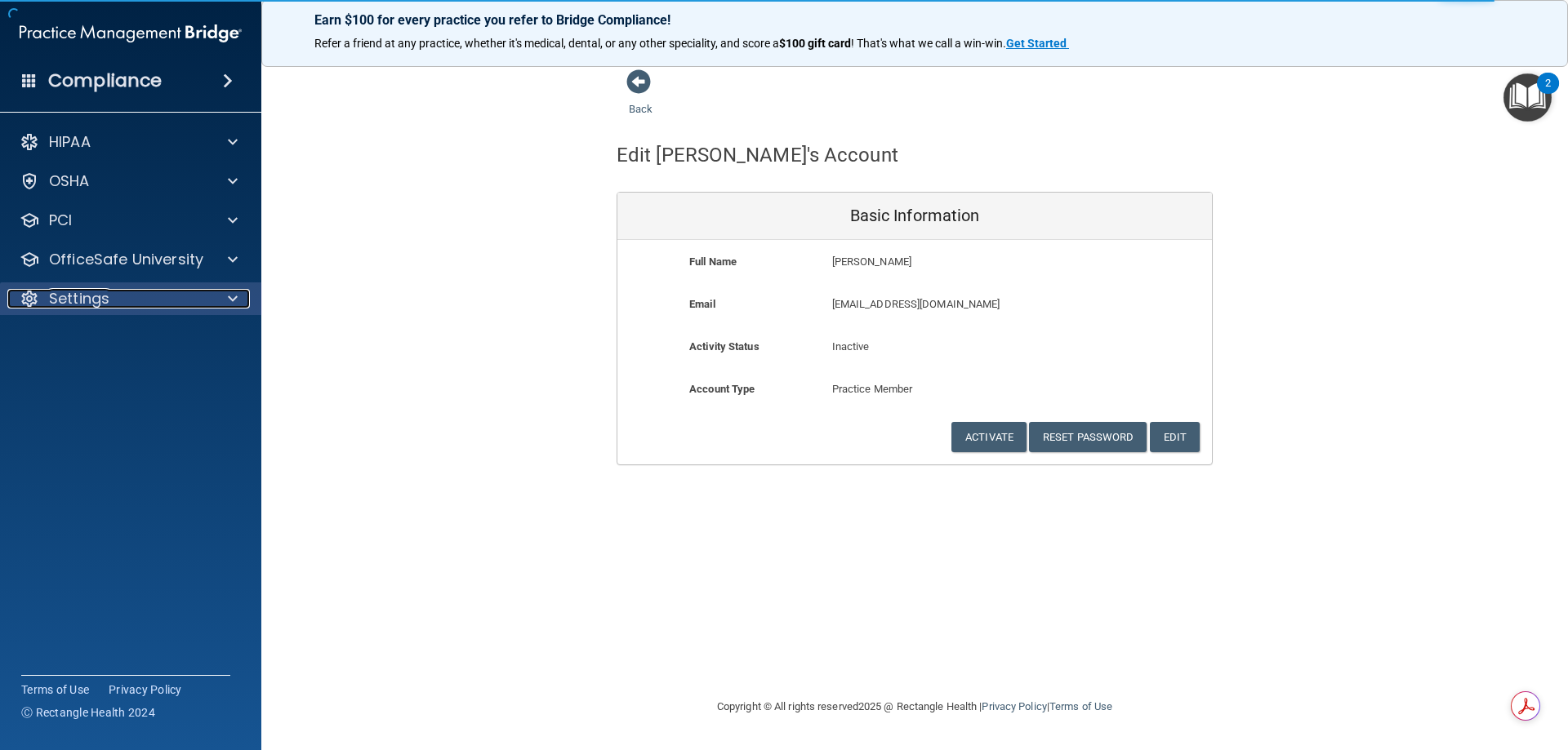
click at [66, 292] on p "Settings" at bounding box center [78, 298] width 61 height 20
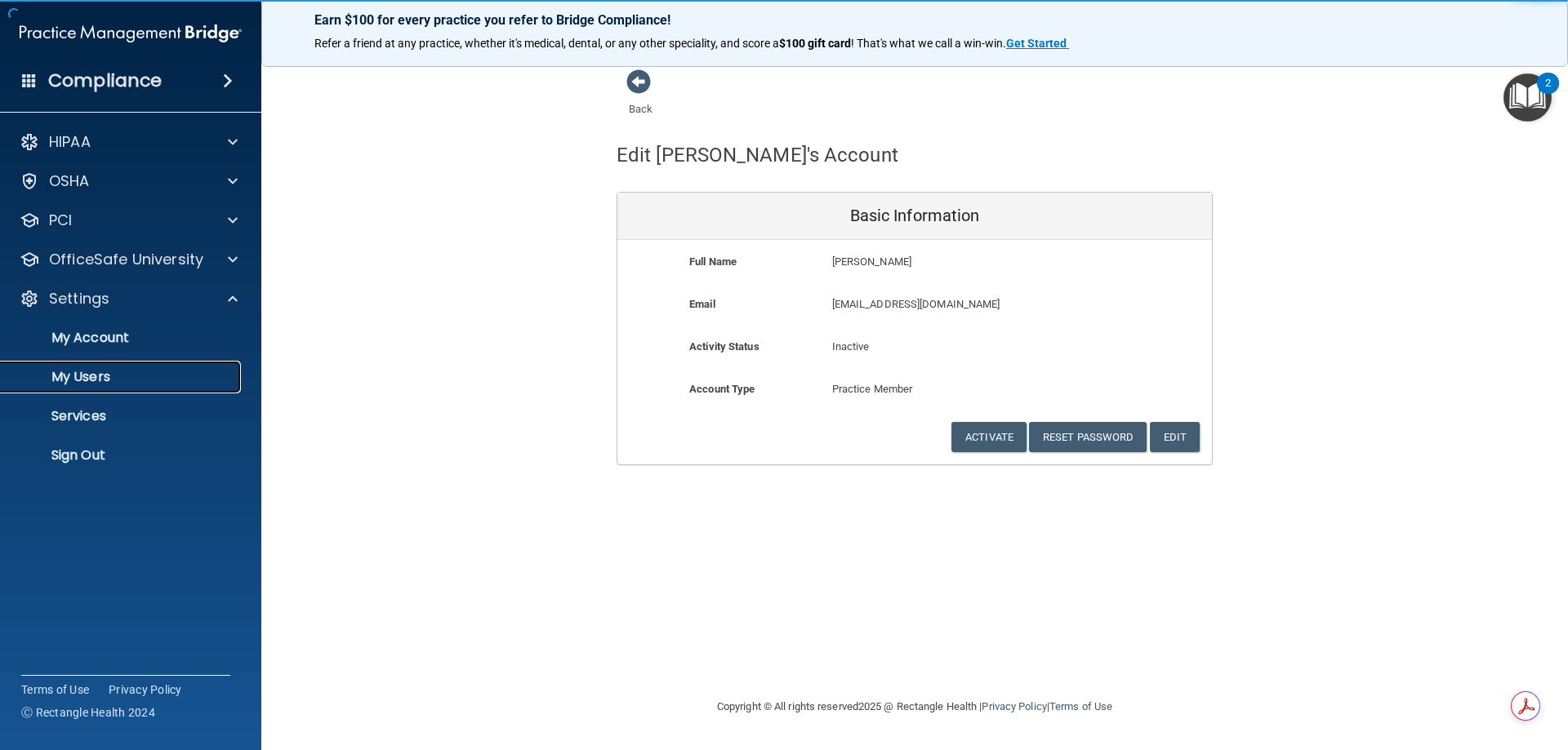
click at [84, 372] on p "My Users" at bounding box center [121, 376] width 223 height 16
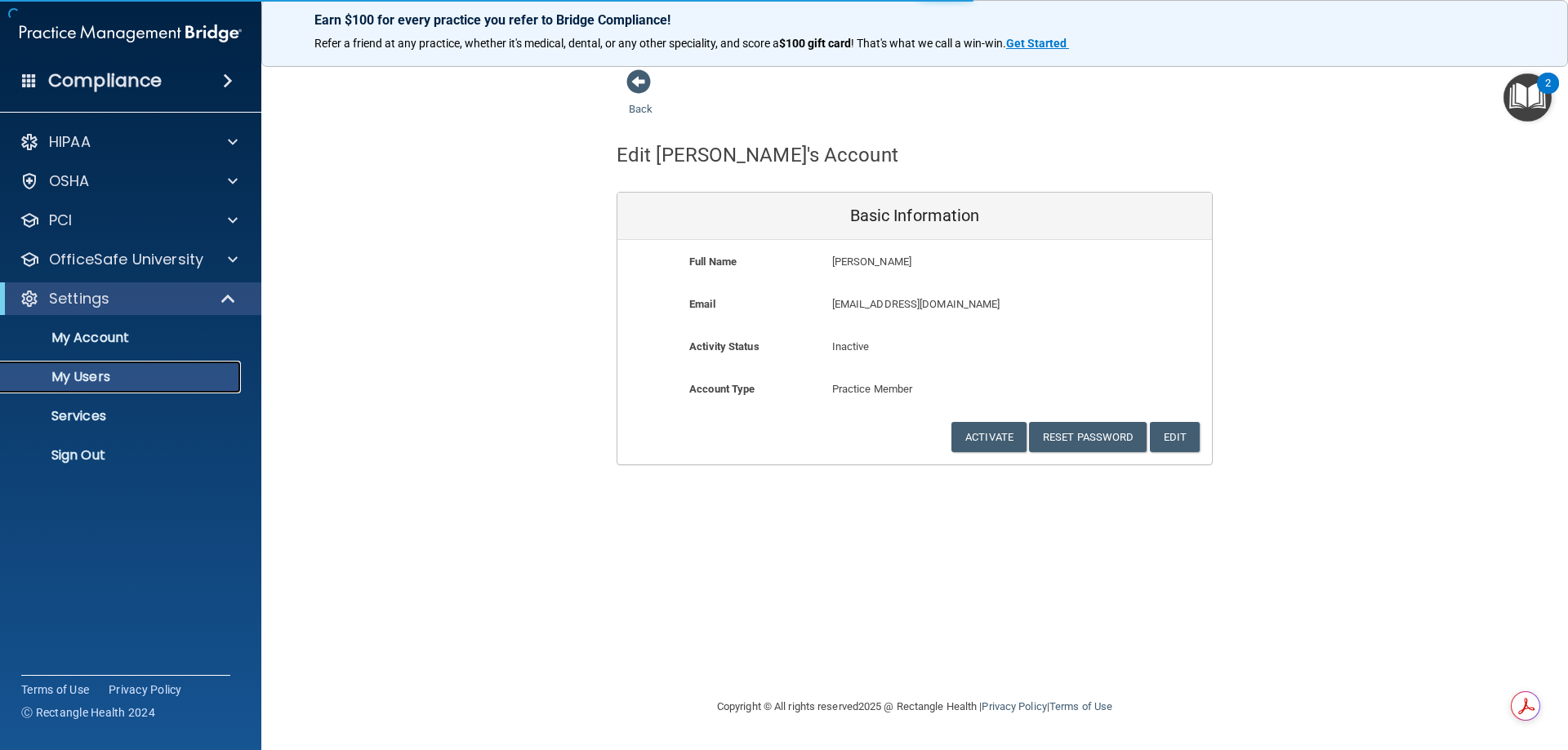
select select "20"
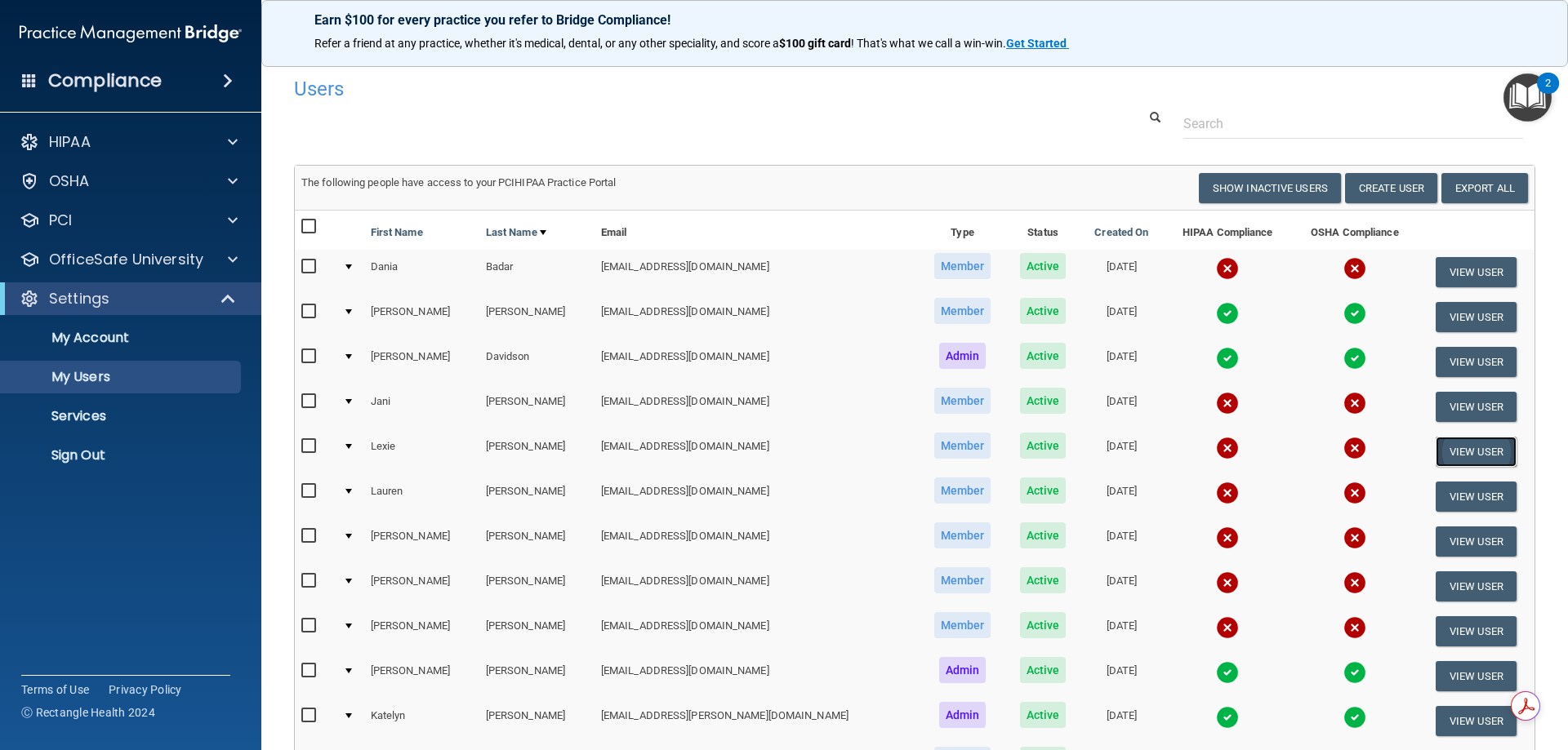
click at [1463, 453] on button "View User" at bounding box center [1476, 452] width 81 height 30
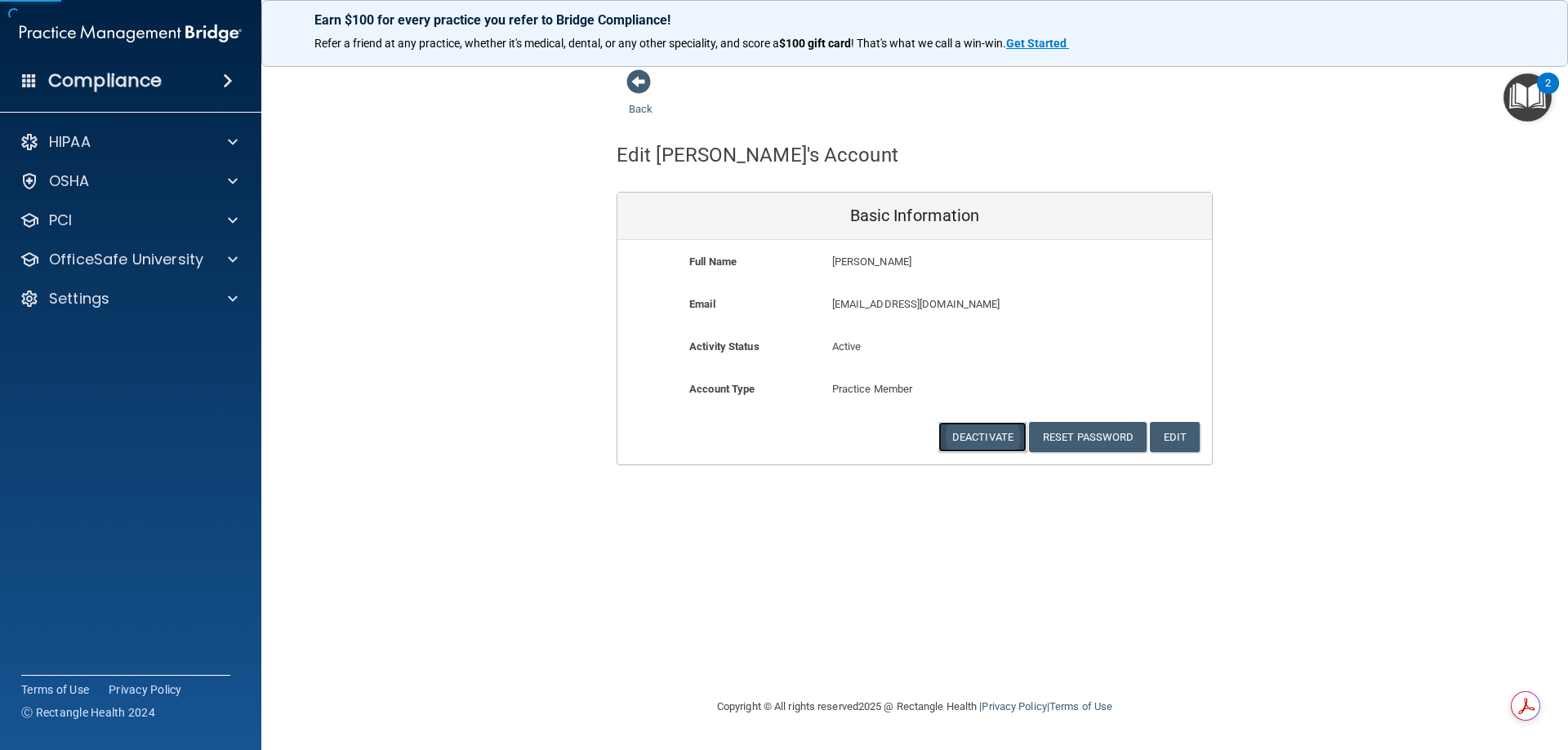
click at [954, 442] on button "Deactivate" at bounding box center [982, 437] width 88 height 30
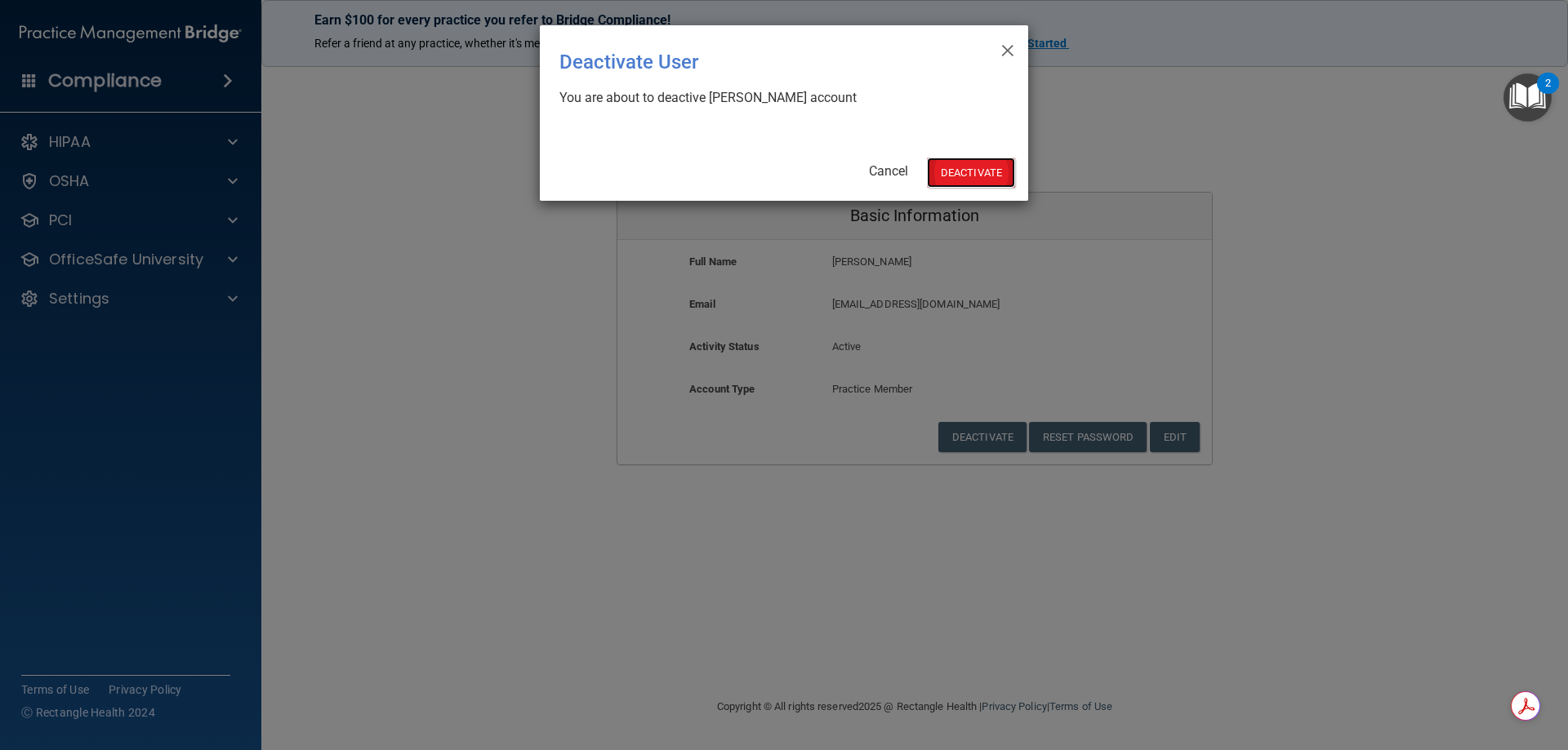
click at [949, 167] on button "Deactivate" at bounding box center [970, 173] width 88 height 30
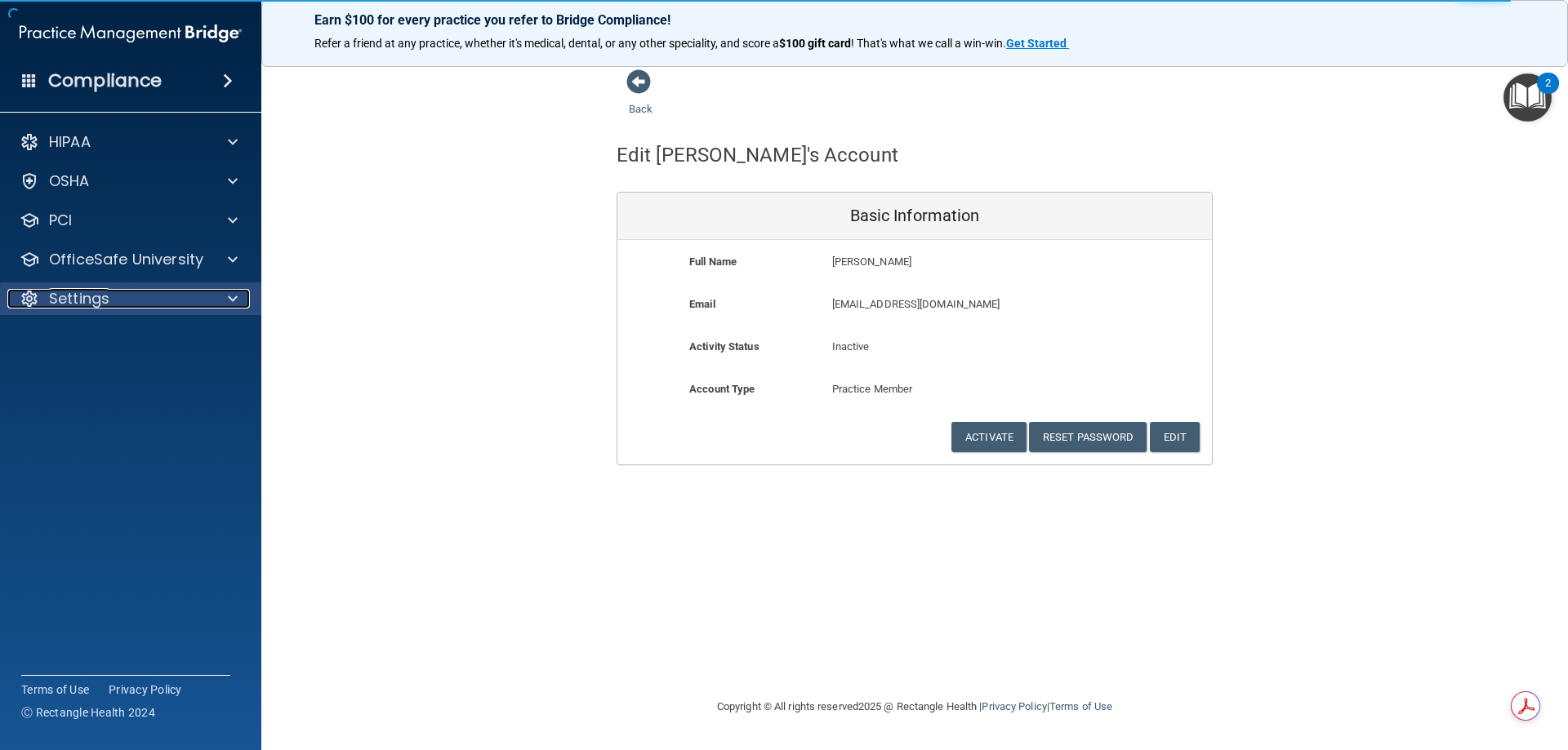
click at [80, 295] on p "Settings" at bounding box center [78, 298] width 61 height 20
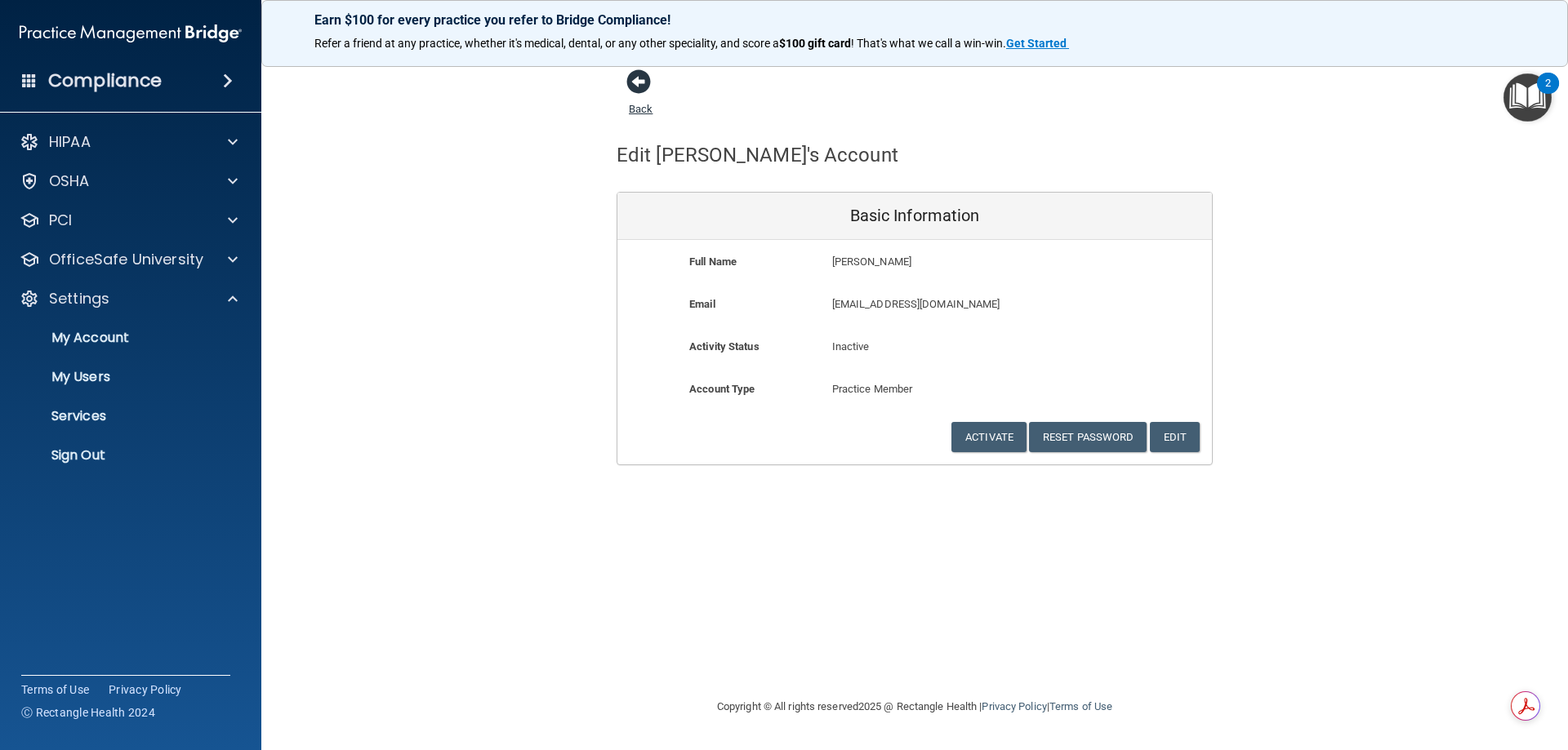
click at [636, 78] on span at bounding box center [639, 81] width 24 height 24
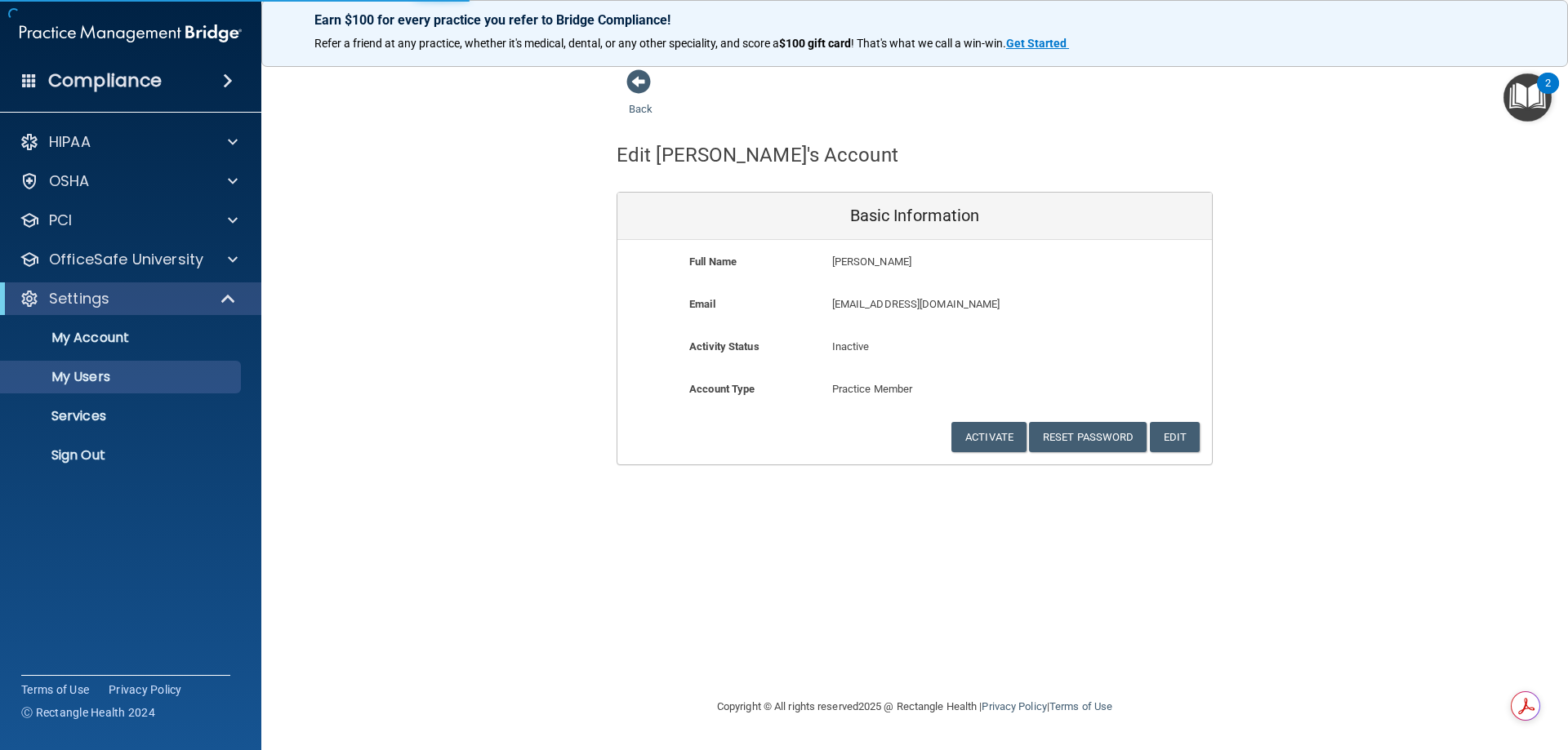
select select "20"
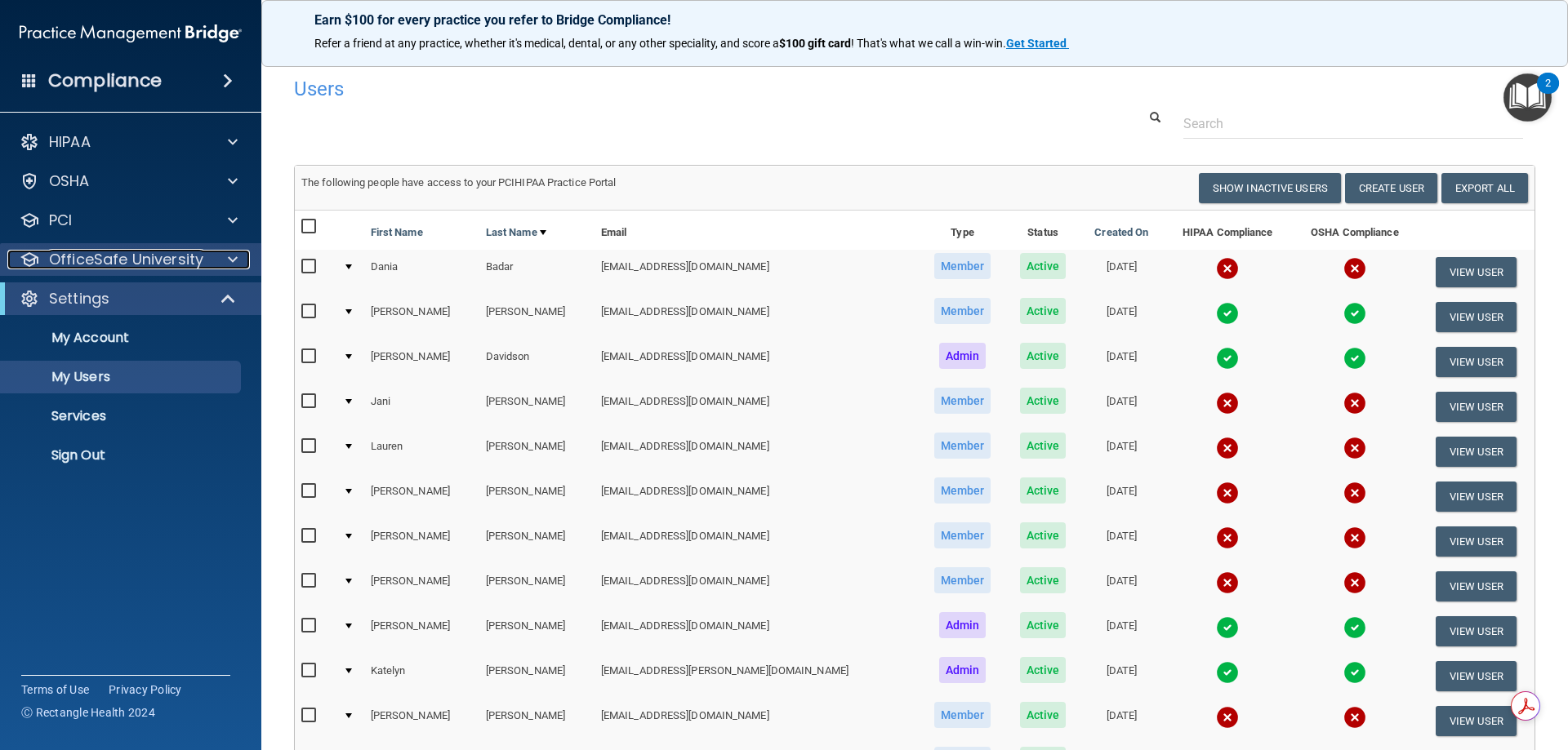
click at [76, 262] on p "OfficeSafe University" at bounding box center [125, 260] width 154 height 20
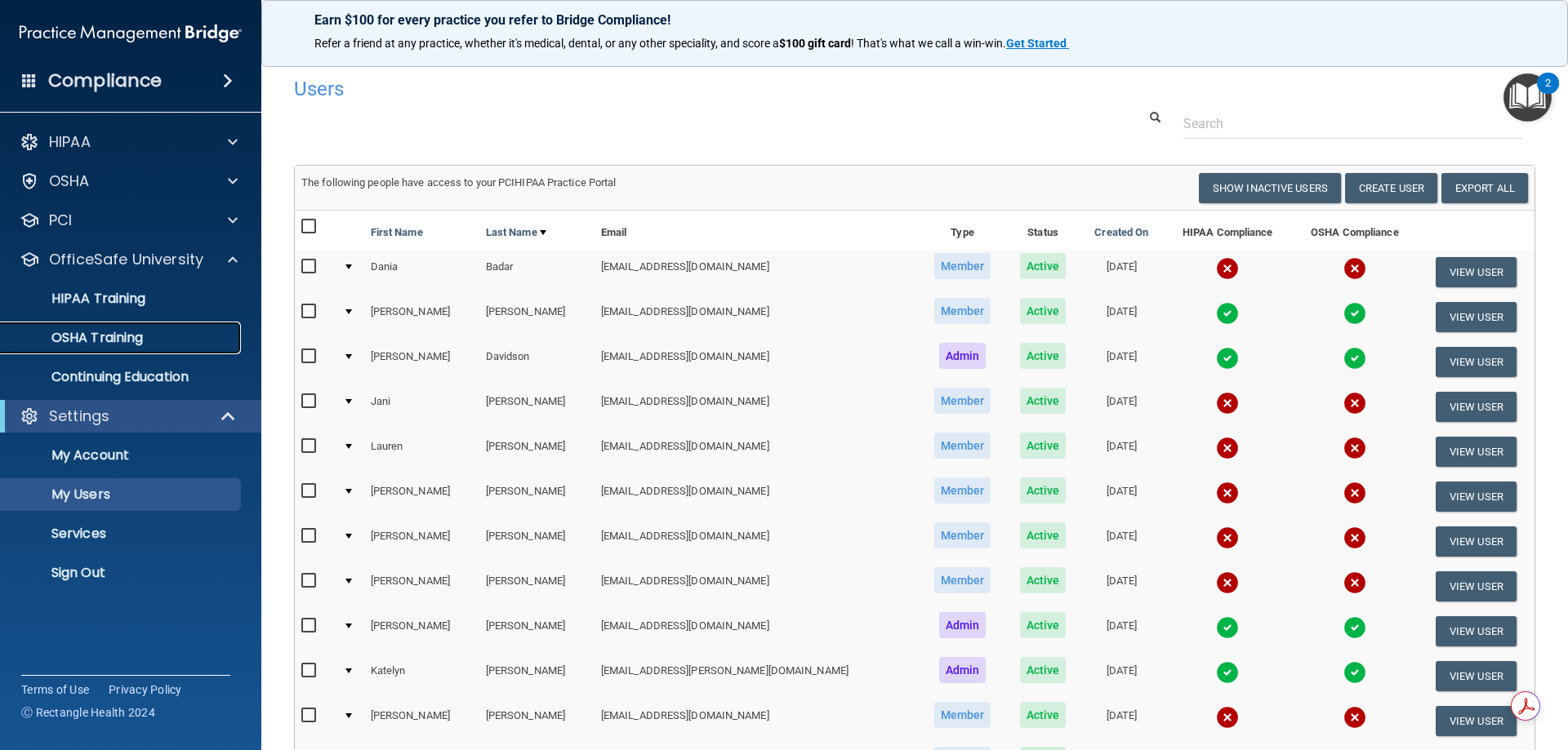
click at [114, 333] on p "OSHA Training" at bounding box center [77, 337] width 133 height 16
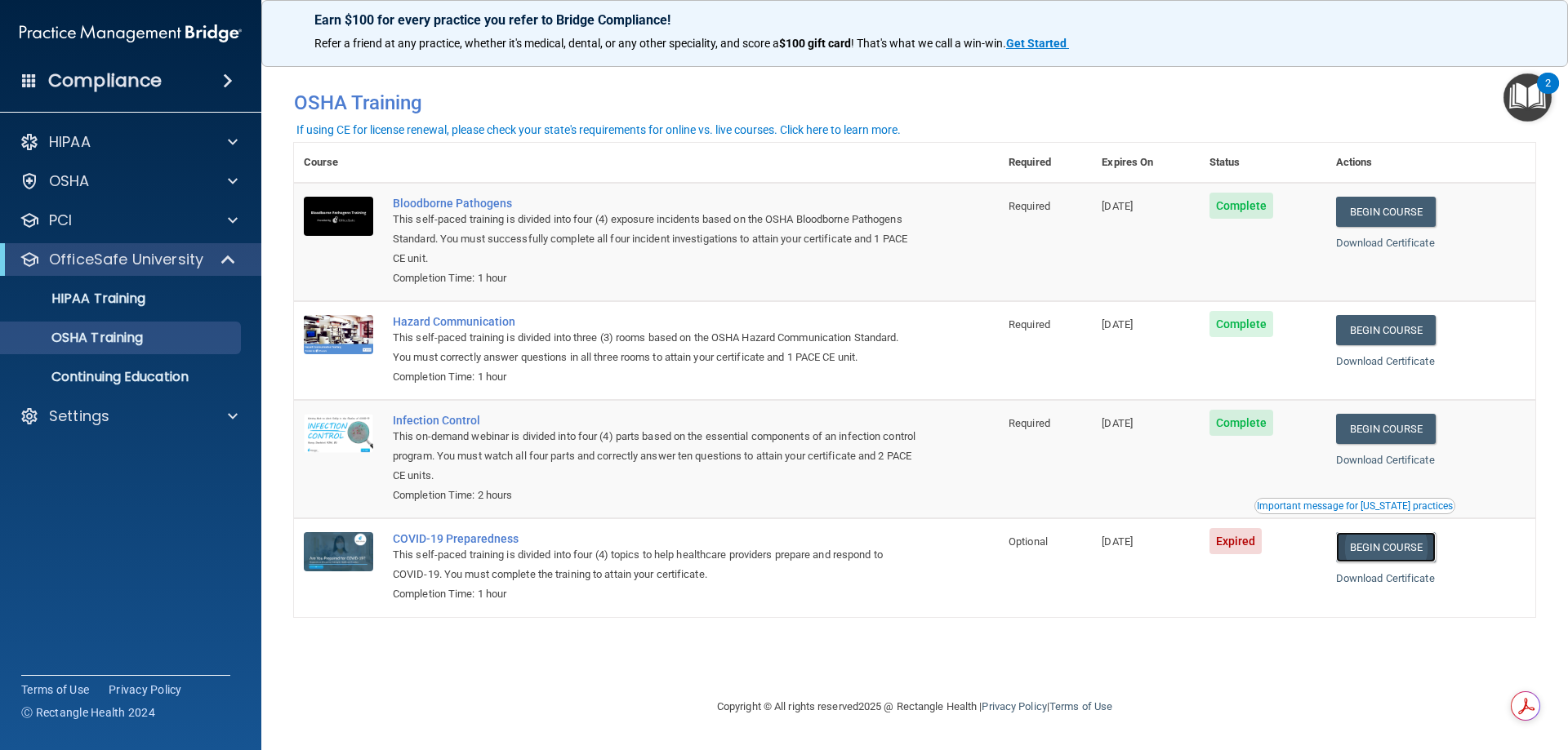
click at [1418, 555] on link "Begin Course" at bounding box center [1385, 547] width 100 height 30
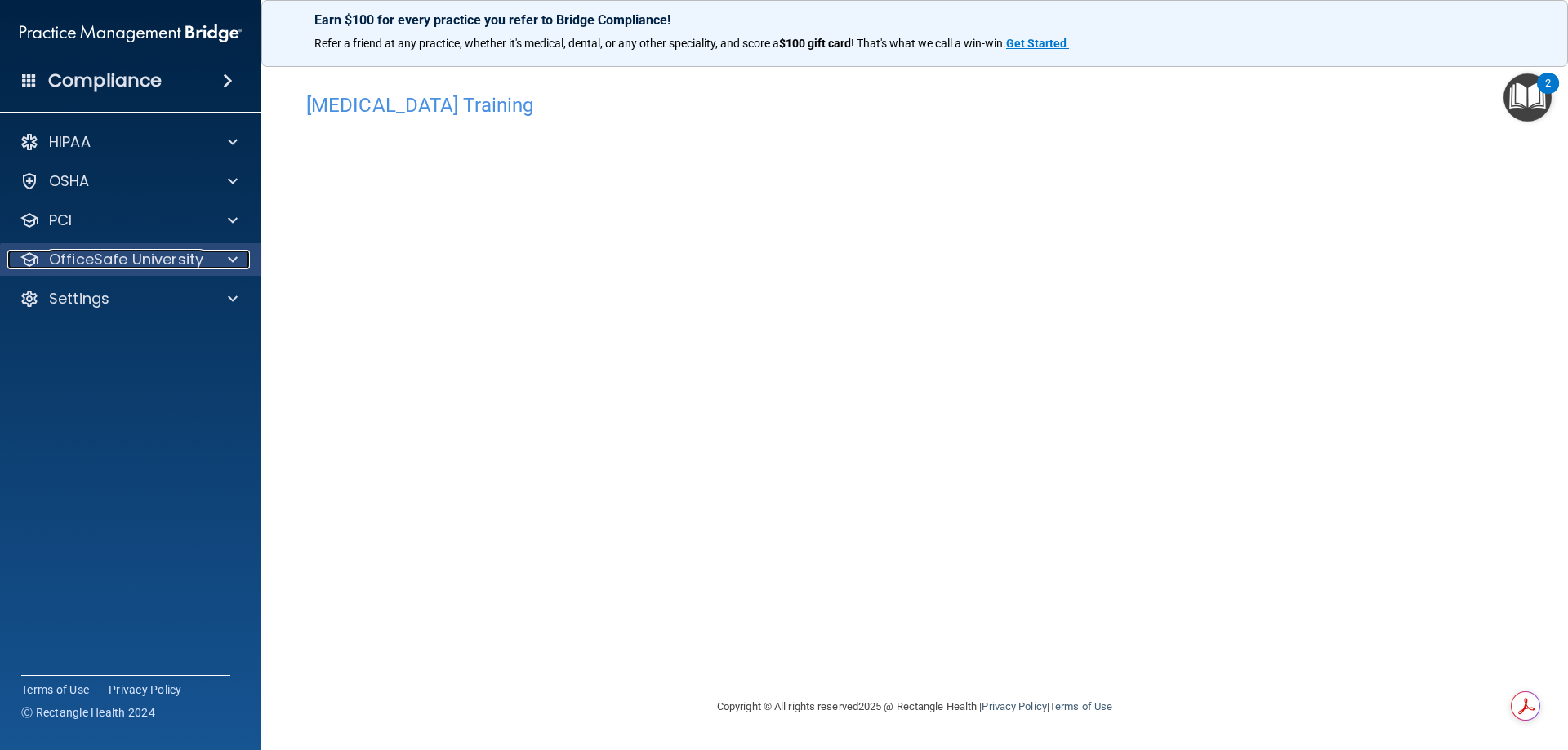
click at [126, 255] on p "OfficeSafe University" at bounding box center [125, 260] width 154 height 20
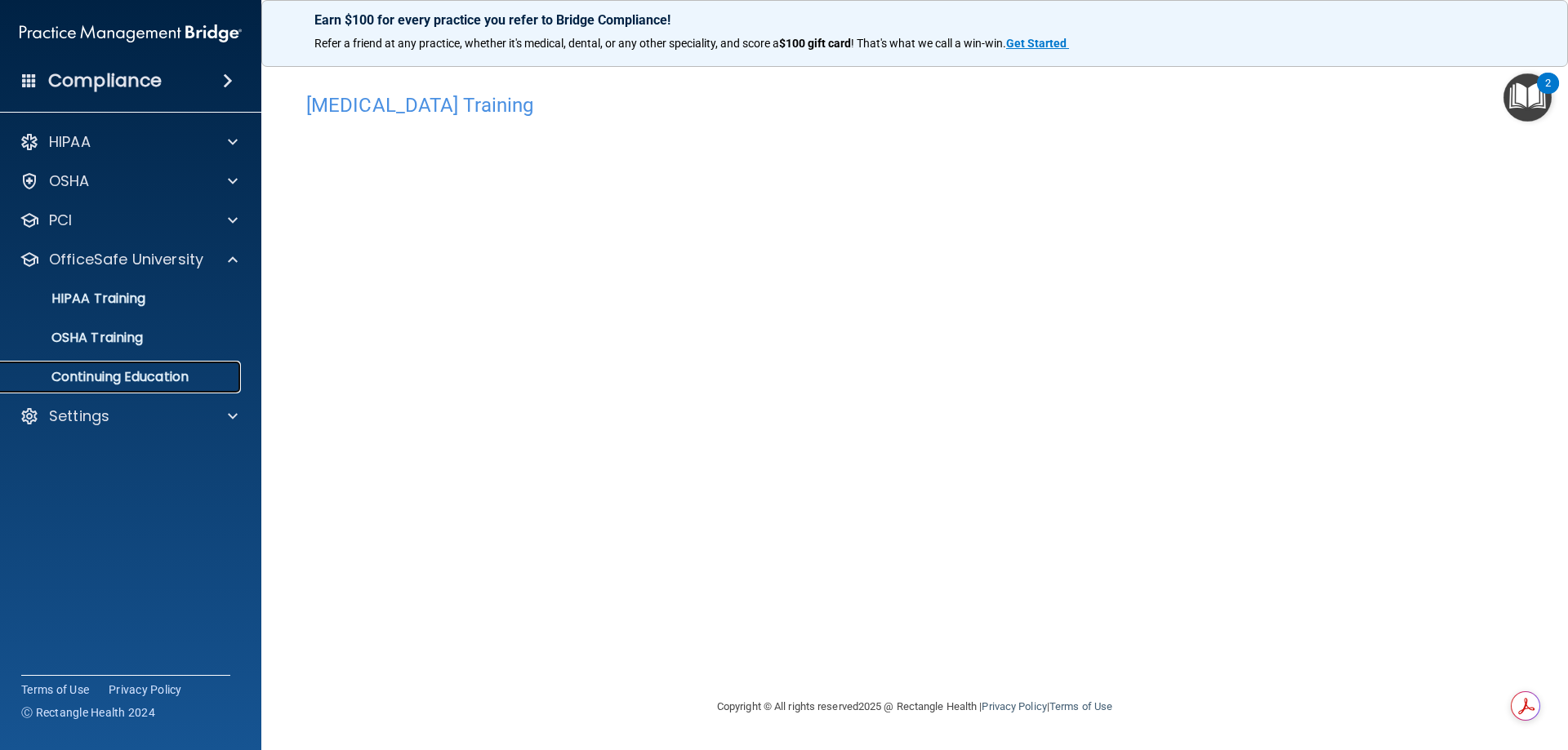
click at [107, 382] on p "Continuing Education" at bounding box center [121, 376] width 223 height 16
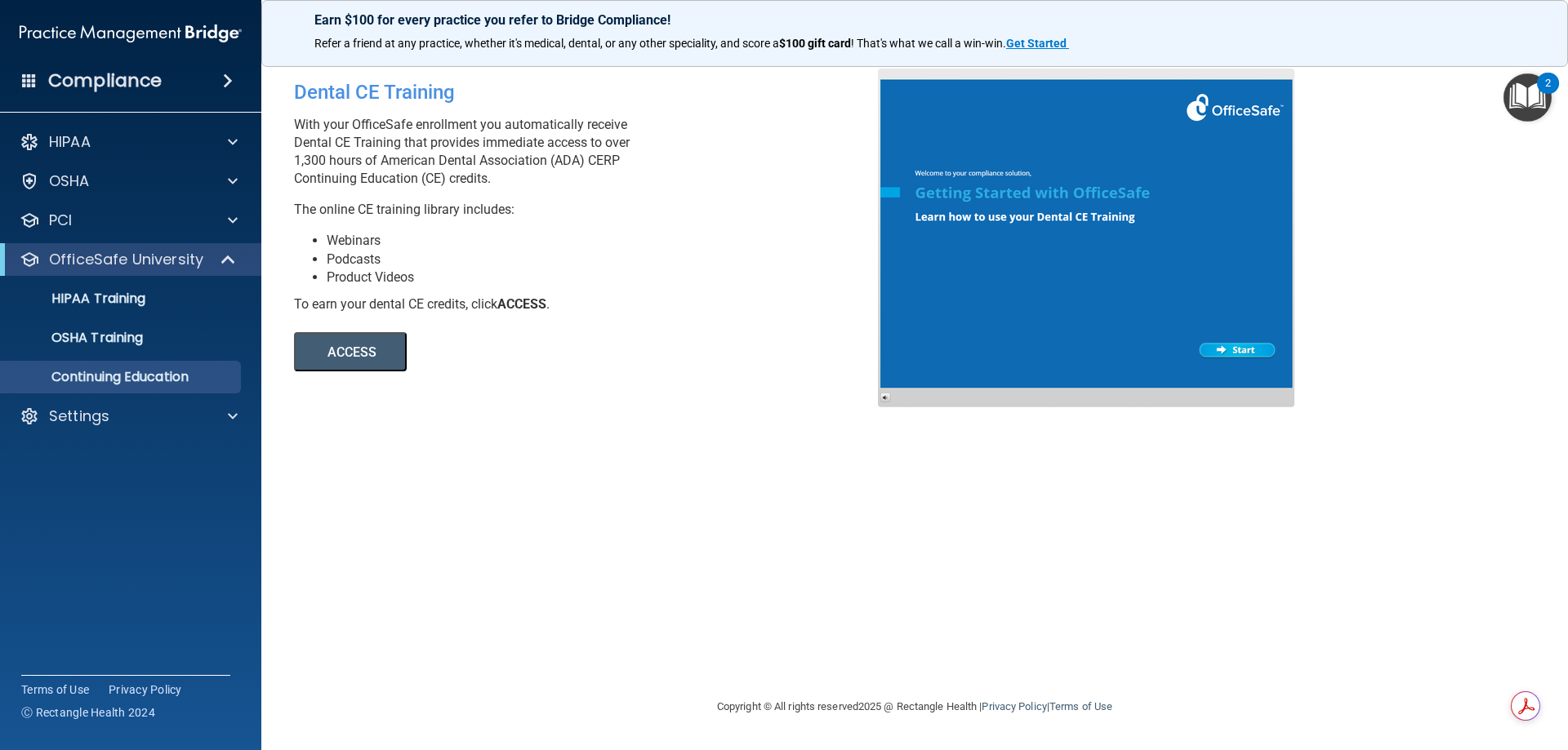
click at [374, 346] on button "ACCESS" at bounding box center [350, 352] width 113 height 39
